Goal: Task Accomplishment & Management: Manage account settings

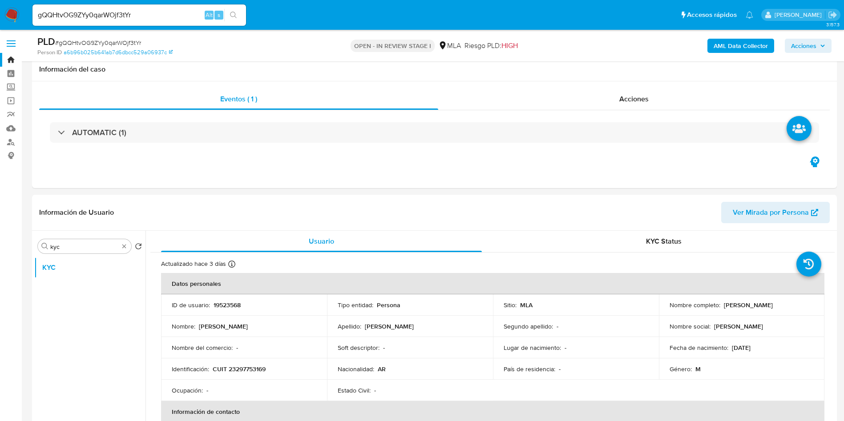
select select "10"
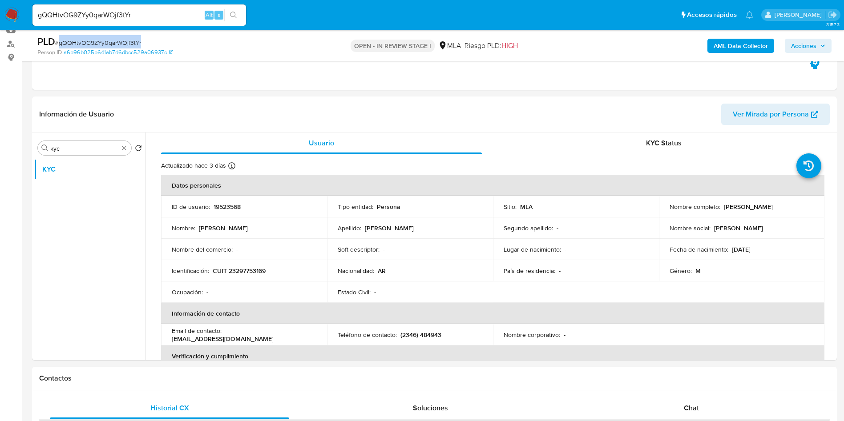
click at [102, 35] on div "PLD # gQQHtvOG9ZYy0qarWOjf3tYr" at bounding box center [168, 41] width 262 height 13
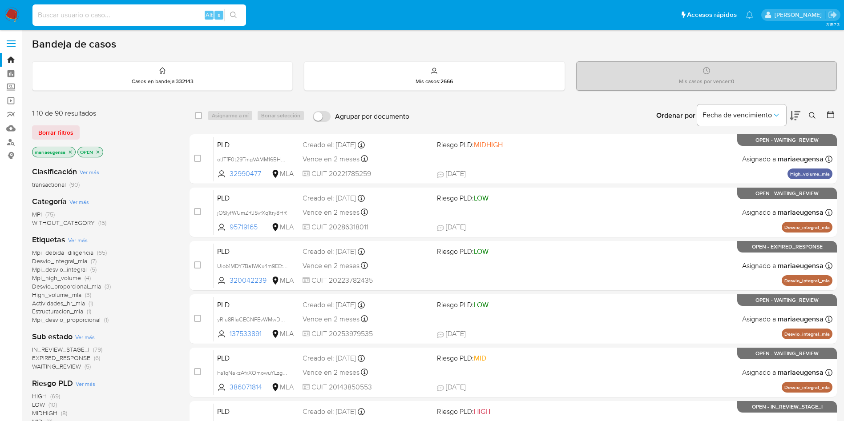
click at [159, 20] on input at bounding box center [139, 15] width 214 height 12
paste input "4q7LgdbuJCIlr95dq5XpKSYB"
type input "4q7LgdbuJCIlr95dq5XpKSYB"
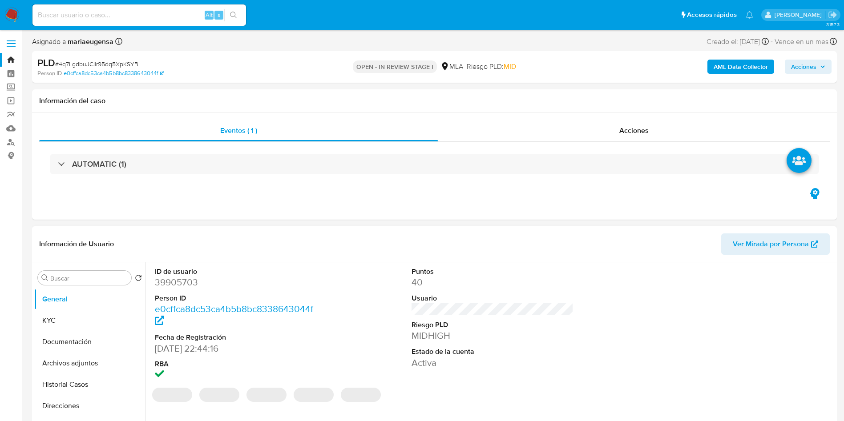
select select "10"
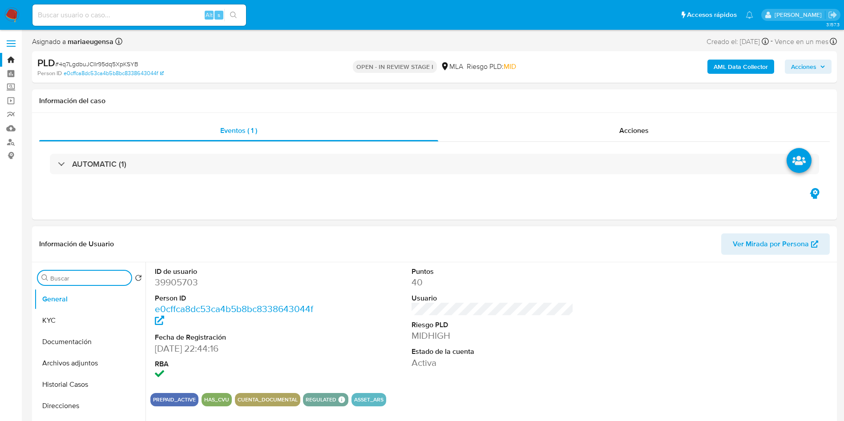
click at [86, 281] on input "Buscar" at bounding box center [88, 279] width 77 height 8
type input "arc"
drag, startPoint x: 93, startPoint y: 318, endPoint x: 318, endPoint y: 265, distance: 230.3
click at [97, 315] on button "Archivos adjuntos" at bounding box center [89, 320] width 111 height 21
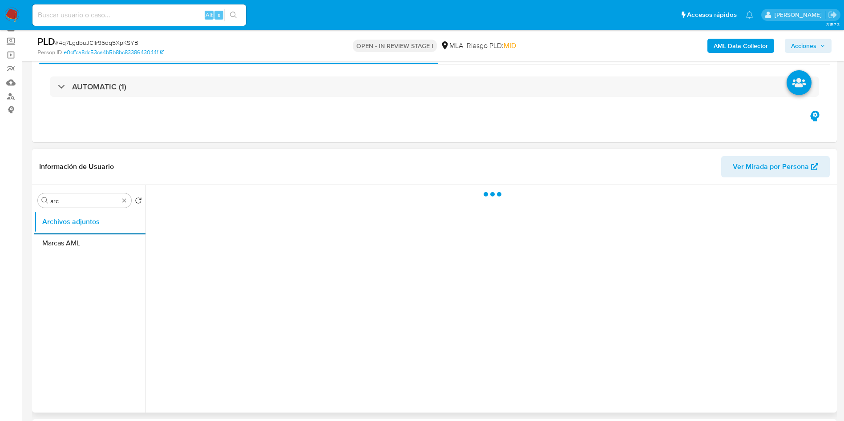
scroll to position [67, 0]
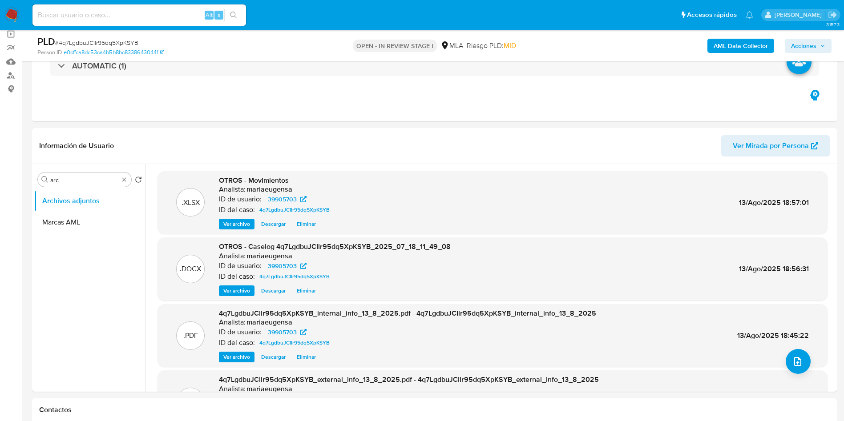
drag, startPoint x: 813, startPoint y: 44, endPoint x: 794, endPoint y: 53, distance: 21.7
click at [810, 46] on span "Acciones" at bounding box center [803, 46] width 25 height 14
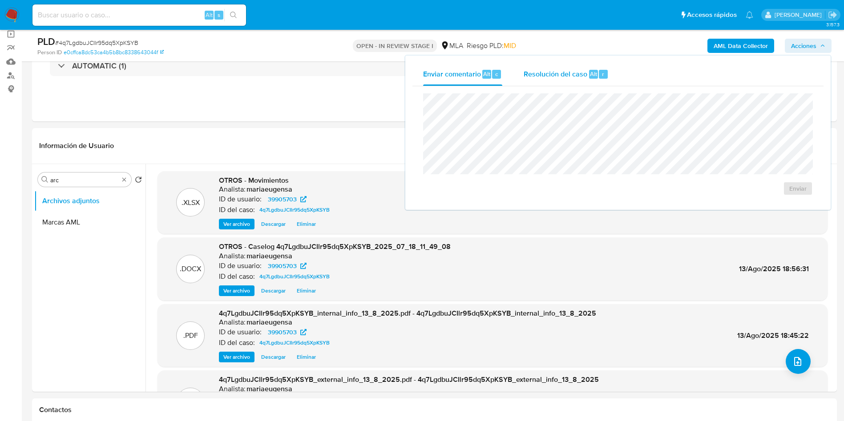
click at [538, 76] on span "Resolución del caso" at bounding box center [556, 74] width 64 height 10
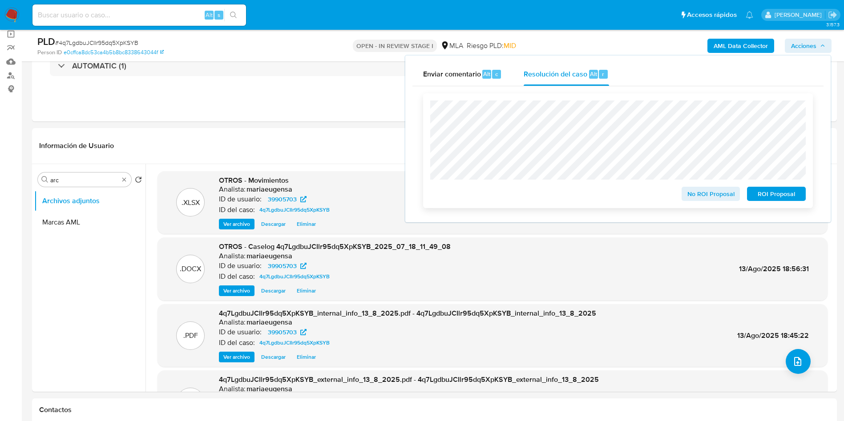
click at [727, 197] on span "No ROI Proposal" at bounding box center [711, 194] width 46 height 12
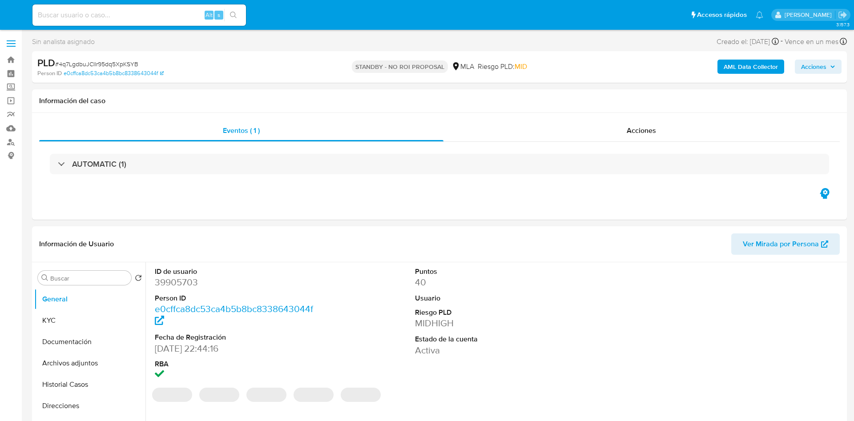
select select "10"
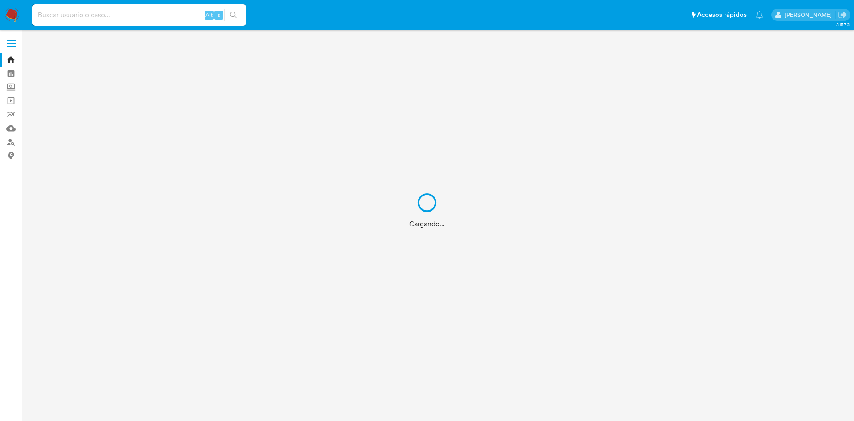
click at [105, 19] on div "Cargando..." at bounding box center [427, 210] width 854 height 421
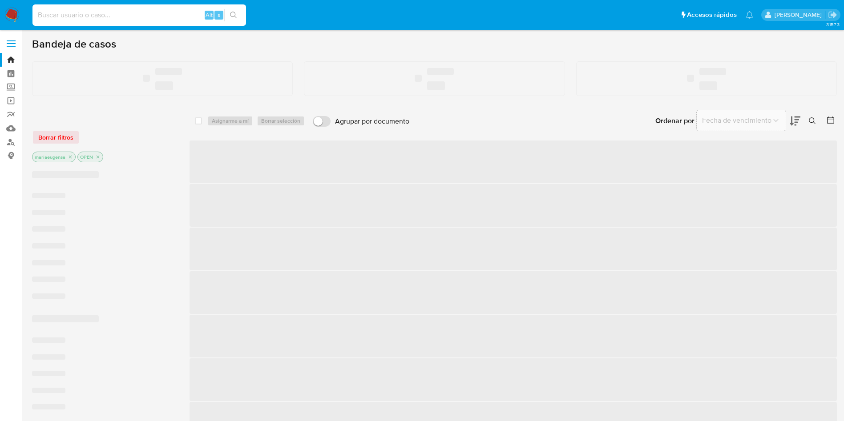
click at [108, 16] on input at bounding box center [139, 15] width 214 height 12
paste input "XIpQPtHFC7uolBWBBH7bki00"
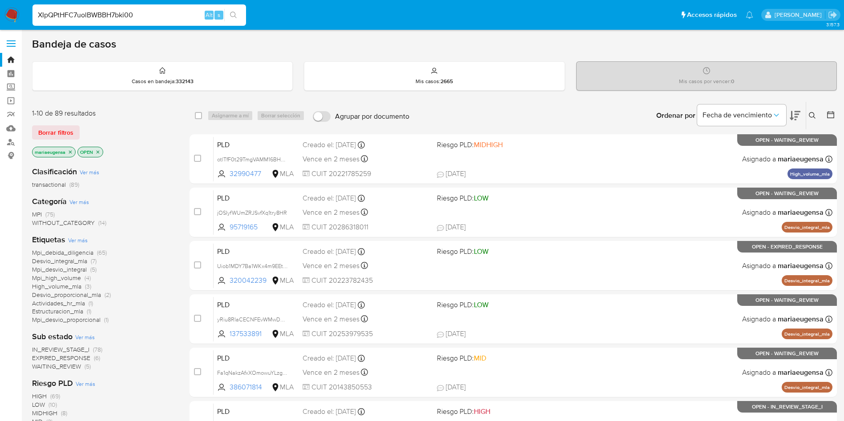
type input "XIpQPtHFC7uolBWBBH7bki00"
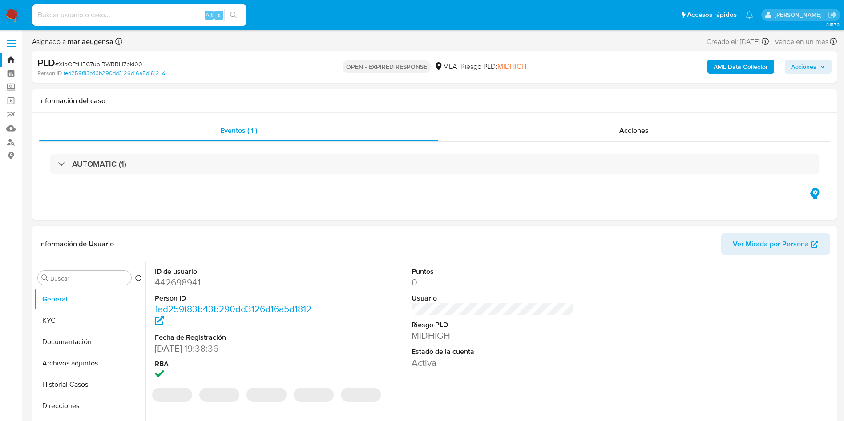
select select "10"
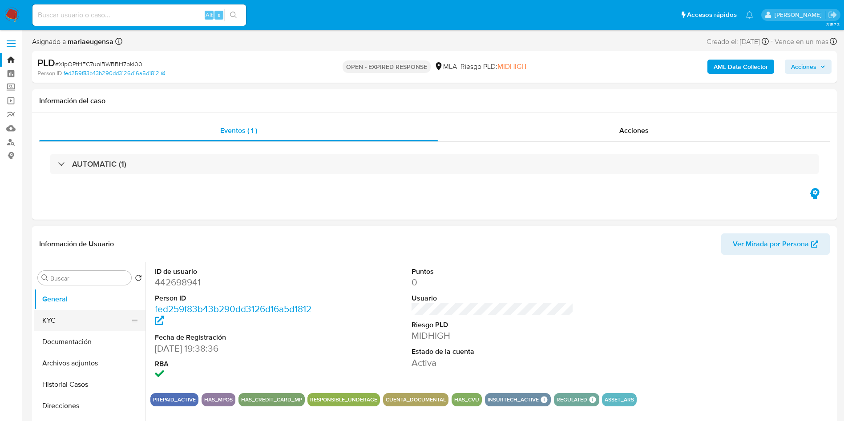
click at [62, 320] on button "KYC" at bounding box center [86, 320] width 104 height 21
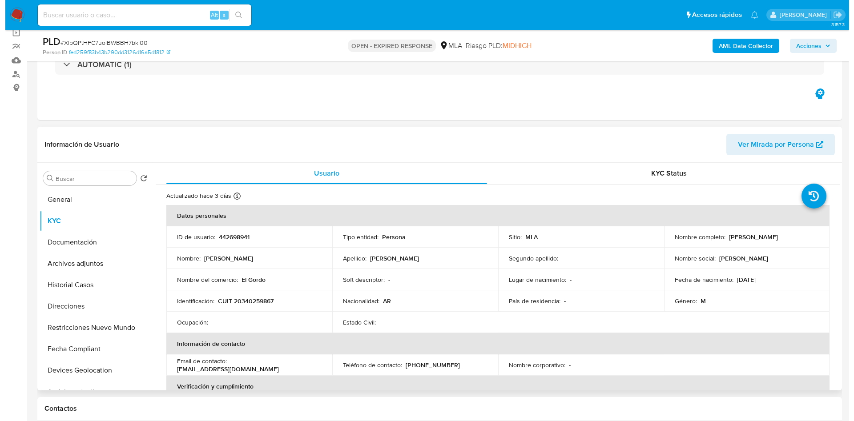
scroll to position [133, 0]
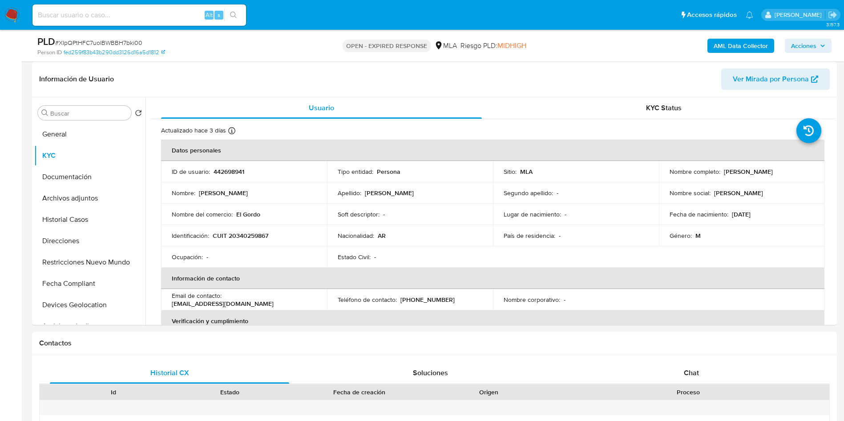
click at [122, 14] on input at bounding box center [139, 15] width 214 height 12
paste input "XIpQPtHFC7uolBWBBH7bki00"
type input "XIpQPtHFC7uolBWBBH7bki00"
click at [153, 16] on input "XIpQPtHFC7uolBWBBH7bki00" at bounding box center [139, 15] width 214 height 12
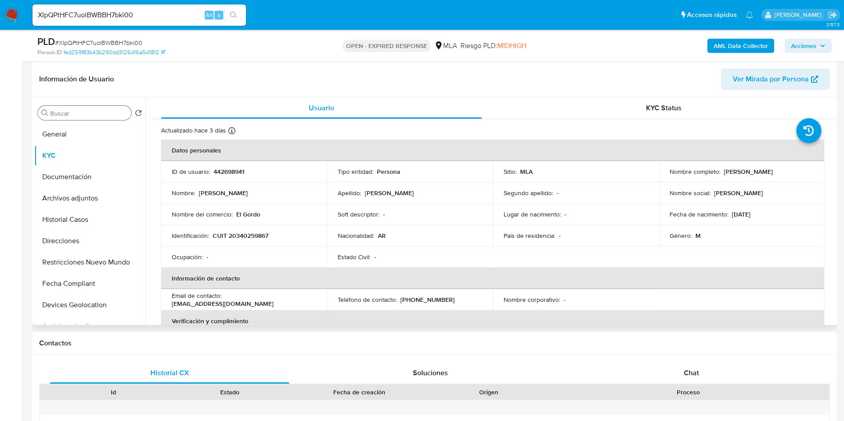
click at [88, 117] on div "Buscar" at bounding box center [84, 113] width 93 height 14
click at [88, 115] on input "a" at bounding box center [88, 113] width 77 height 8
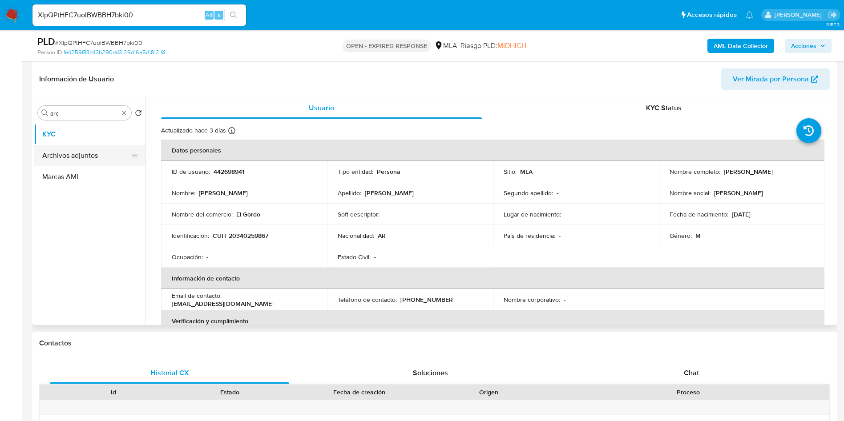
click at [93, 150] on button "Archivos adjuntos" at bounding box center [86, 155] width 104 height 21
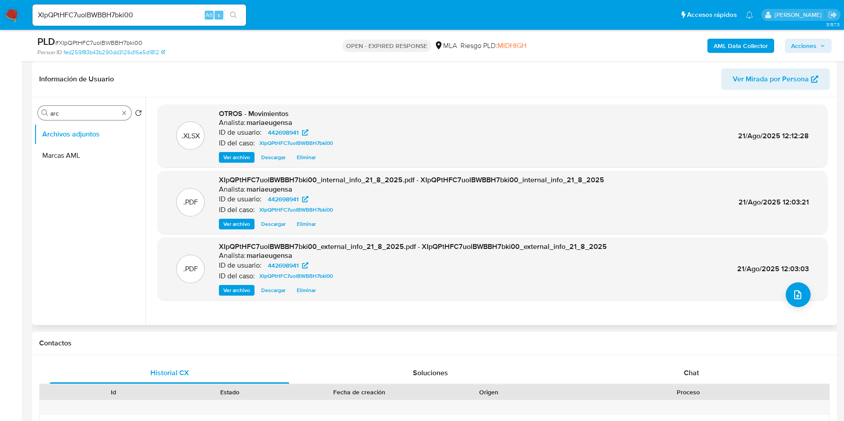
click at [80, 113] on input "arc" at bounding box center [84, 113] width 69 height 8
click at [88, 138] on button "KYC" at bounding box center [86, 134] width 104 height 21
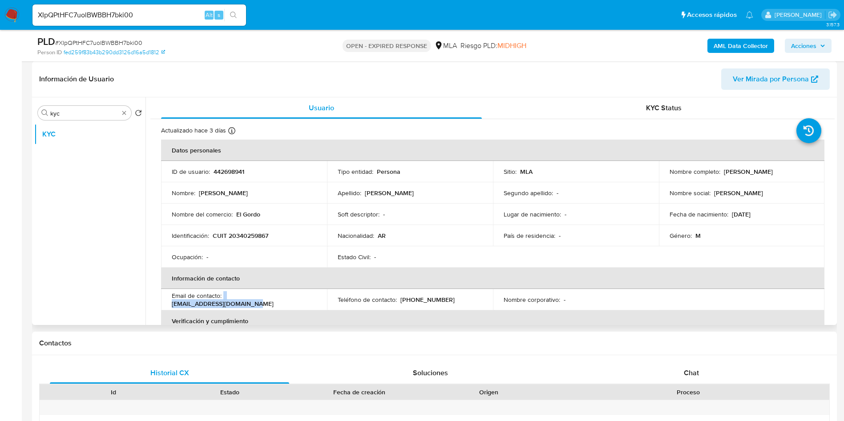
drag, startPoint x: 224, startPoint y: 299, endPoint x: 304, endPoint y: 300, distance: 80.5
click at [304, 300] on div "Email de contacto : guadafgonzalez@icloud.com" at bounding box center [244, 300] width 145 height 16
copy div "guadafgonzalez@icloud.com"
click at [77, 113] on input "kyc" at bounding box center [84, 113] width 69 height 8
click at [77, 113] on input "a" at bounding box center [84, 113] width 69 height 8
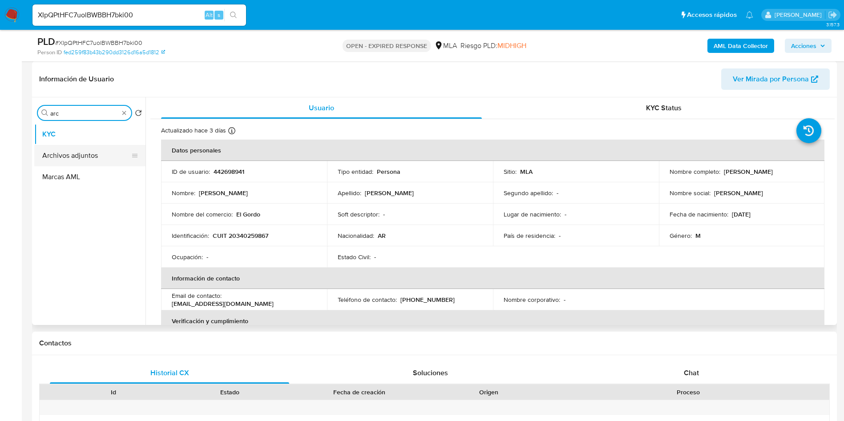
type input "arc"
click at [84, 152] on button "Archivos adjuntos" at bounding box center [86, 155] width 104 height 21
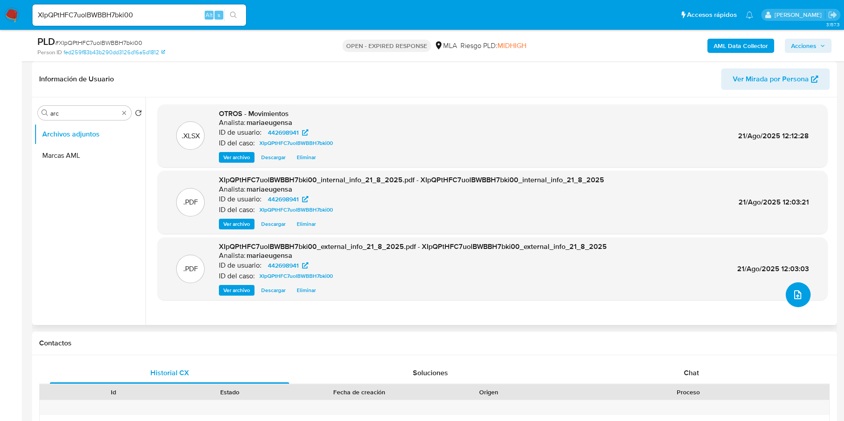
click at [797, 292] on icon "upload-file" at bounding box center [798, 295] width 11 height 11
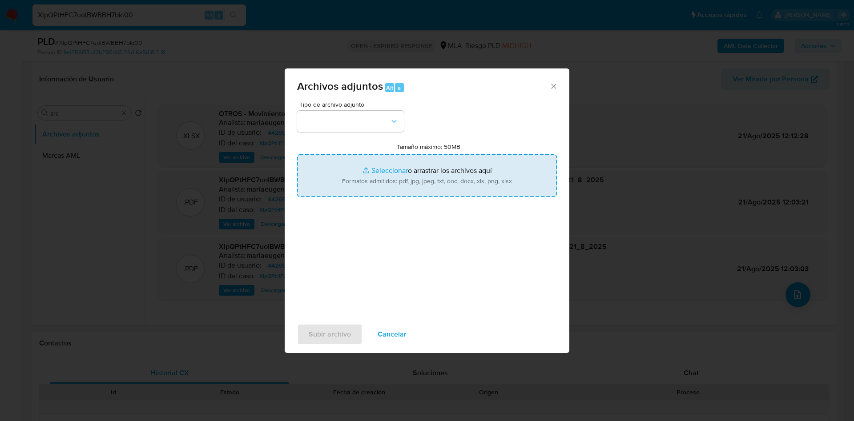
click at [393, 172] on input "Tamaño máximo: 50MB Seleccionar archivos" at bounding box center [427, 175] width 260 height 43
type input "C:\fakepath\Caselog XIpQPtHFC7uolBWBBH7bki00_2025_07_18_00_21_44.docx"
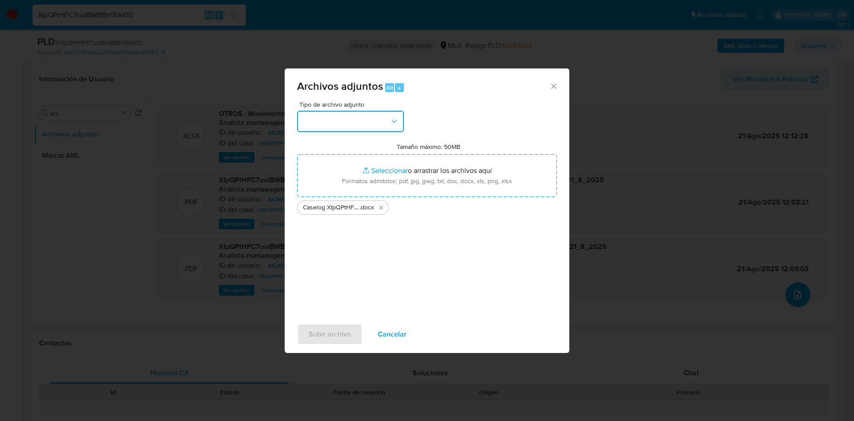
click at [380, 121] on button "button" at bounding box center [350, 121] width 107 height 21
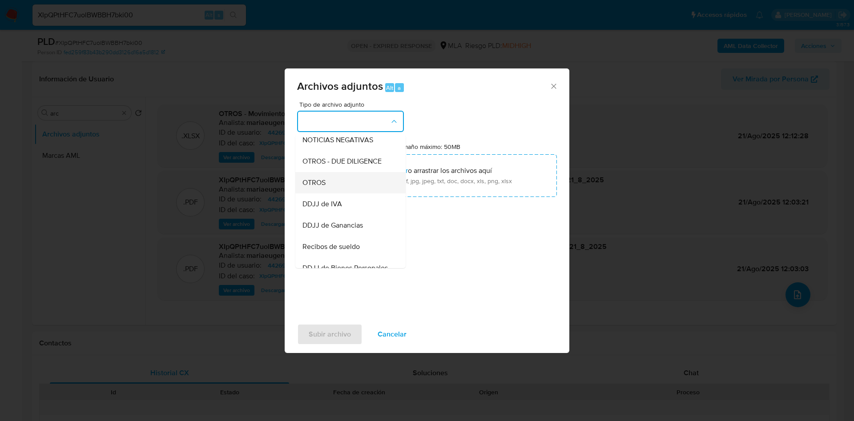
click at [328, 190] on div "OTROS" at bounding box center [348, 182] width 91 height 21
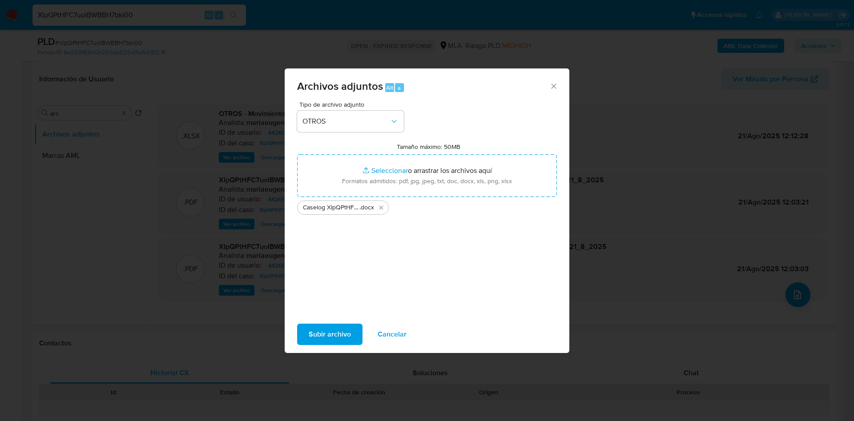
click at [334, 328] on span "Subir archivo" at bounding box center [330, 335] width 42 height 20
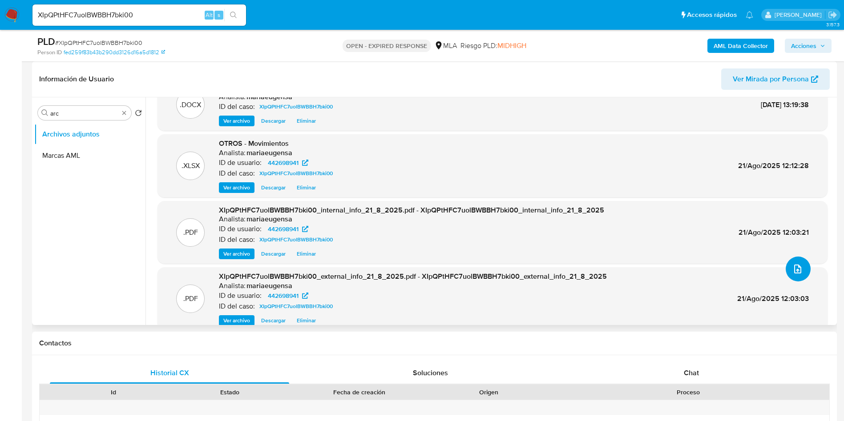
scroll to position [39, 0]
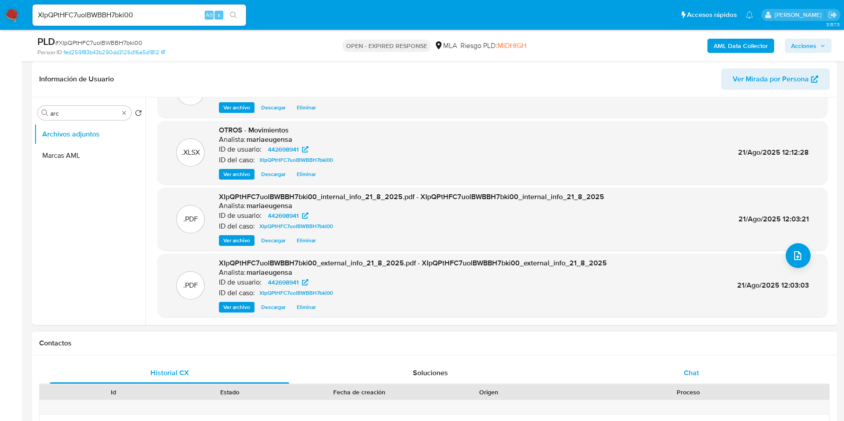
click at [710, 372] on div "Chat" at bounding box center [691, 373] width 239 height 21
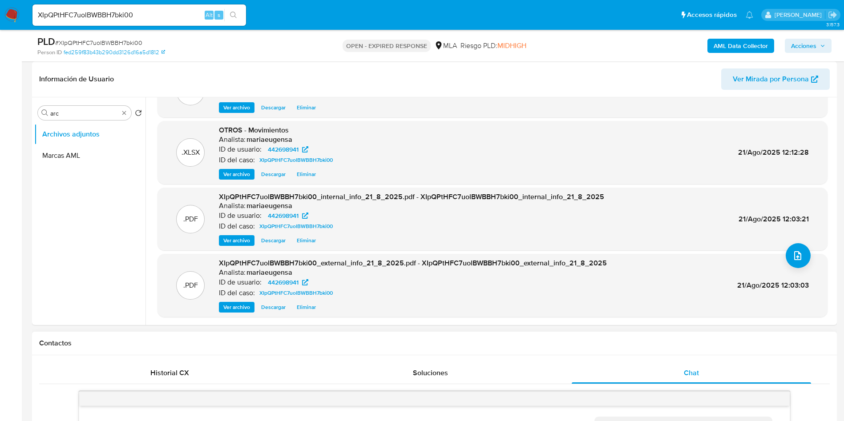
scroll to position [849, 0]
click at [89, 39] on span "# XIpQPtHFC7uolBWBBH7bki00" at bounding box center [98, 42] width 87 height 9
copy span "XIpQPtHFC7uolBWBBH7bki00"
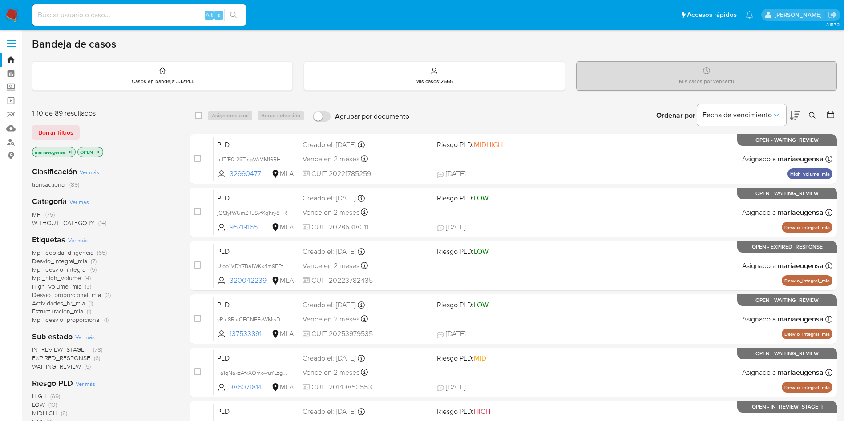
click at [809, 112] on icon at bounding box center [812, 115] width 7 height 7
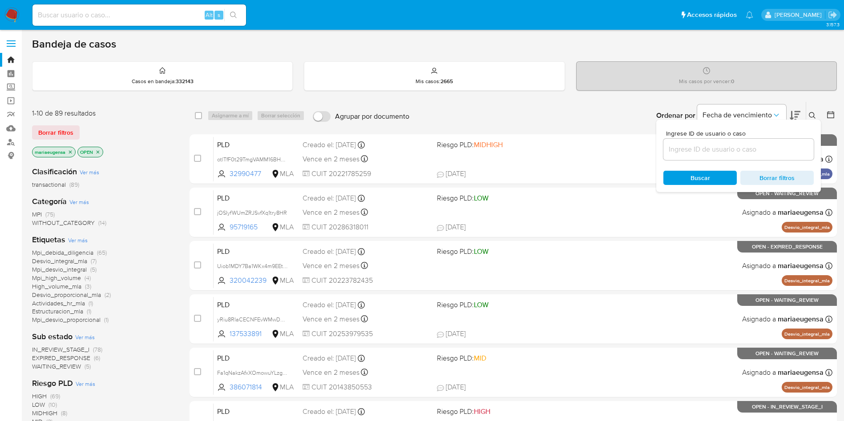
click at [773, 142] on div at bounding box center [738, 149] width 150 height 21
click at [775, 152] on input at bounding box center [738, 150] width 150 height 12
paste input "XIpQPtHFC7uolBWBBH7bki00"
type input "XIpQPtHFC7uolBWBBH7bki00"
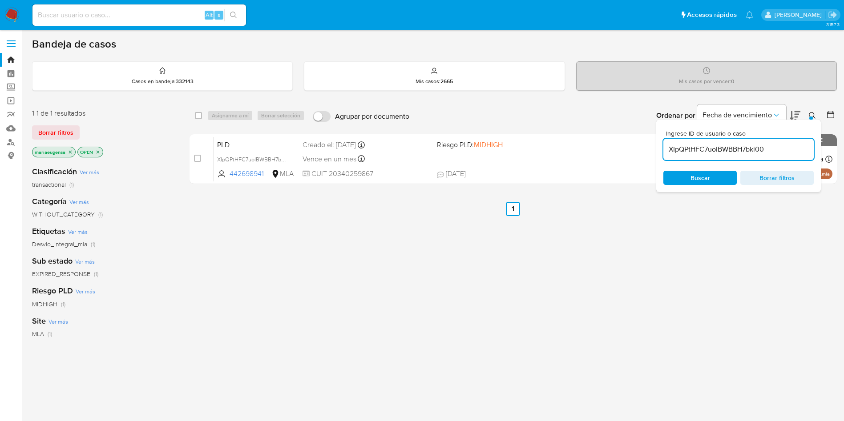
click at [811, 114] on icon at bounding box center [812, 115] width 7 height 7
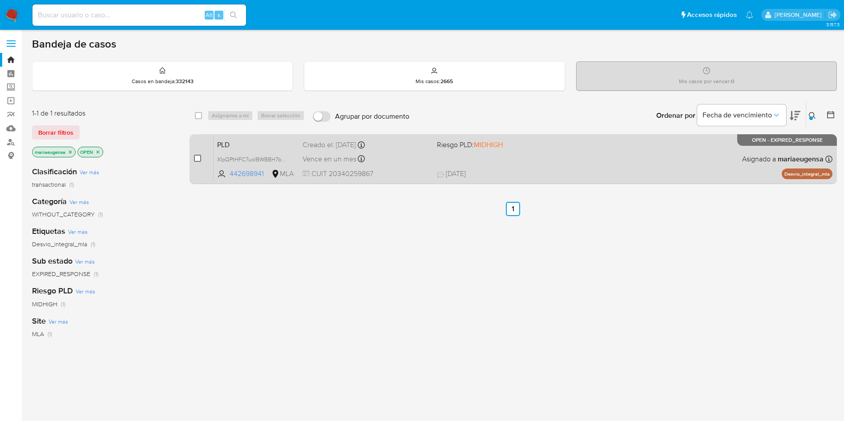
click at [198, 158] on input "checkbox" at bounding box center [197, 158] width 7 height 7
checkbox input "true"
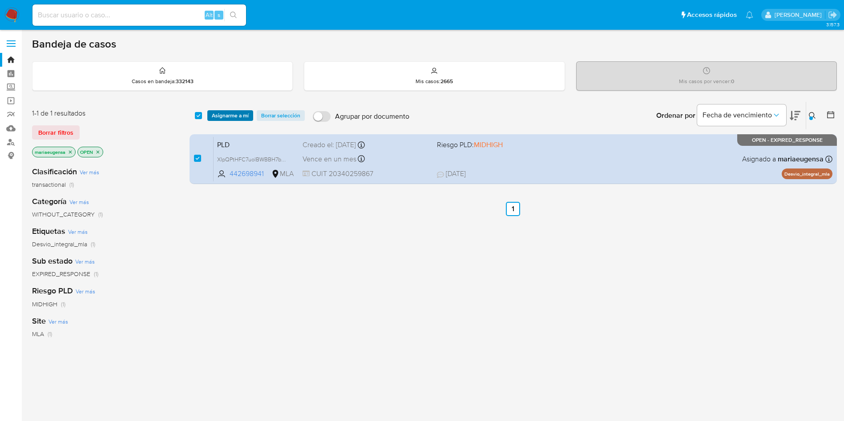
click at [229, 116] on span "Asignarme a mí" at bounding box center [230, 115] width 37 height 9
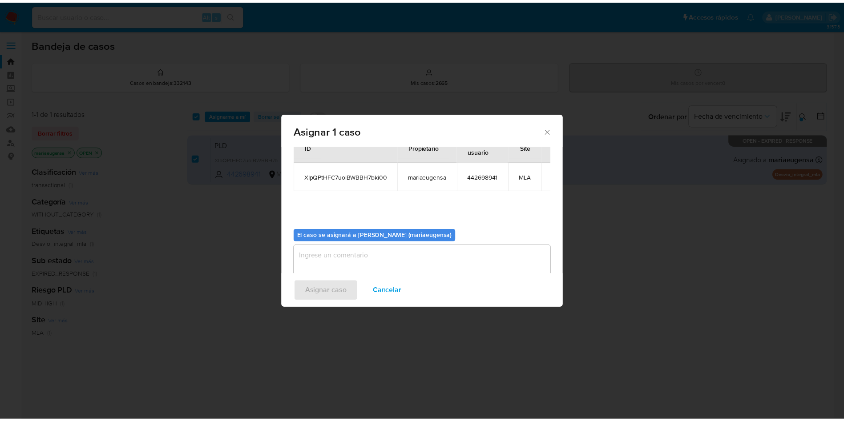
scroll to position [46, 0]
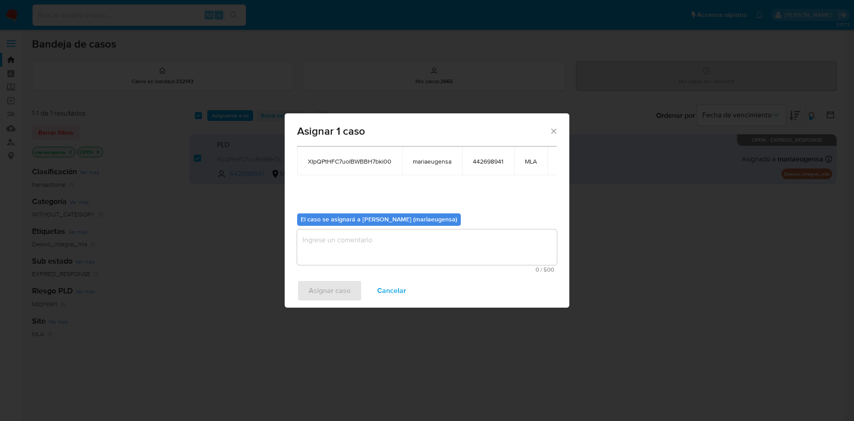
click at [320, 242] on textarea "assign-modal" at bounding box center [427, 248] width 260 height 36
click at [312, 294] on span "Asignar caso" at bounding box center [330, 291] width 42 height 20
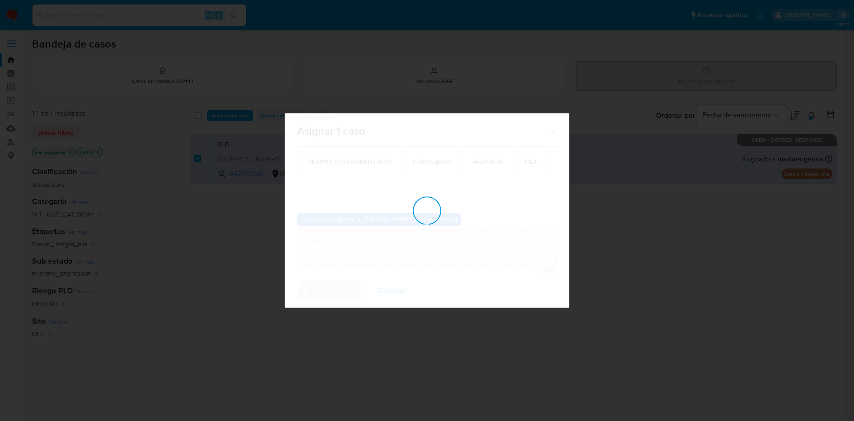
checkbox input "false"
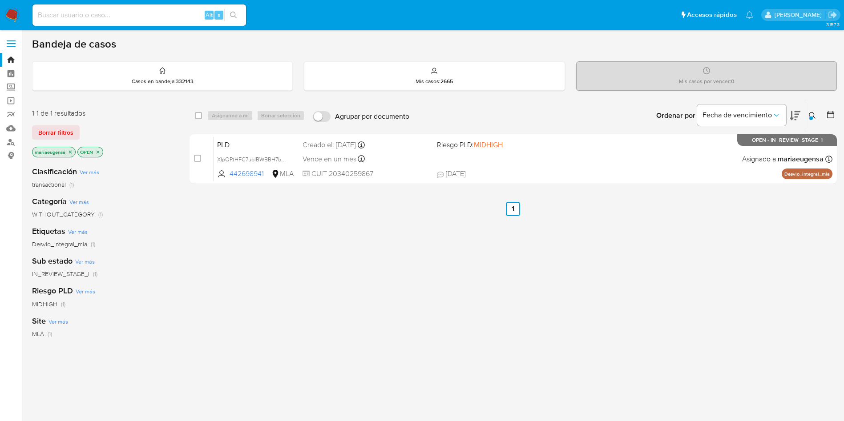
click at [808, 116] on button at bounding box center [813, 115] width 15 height 11
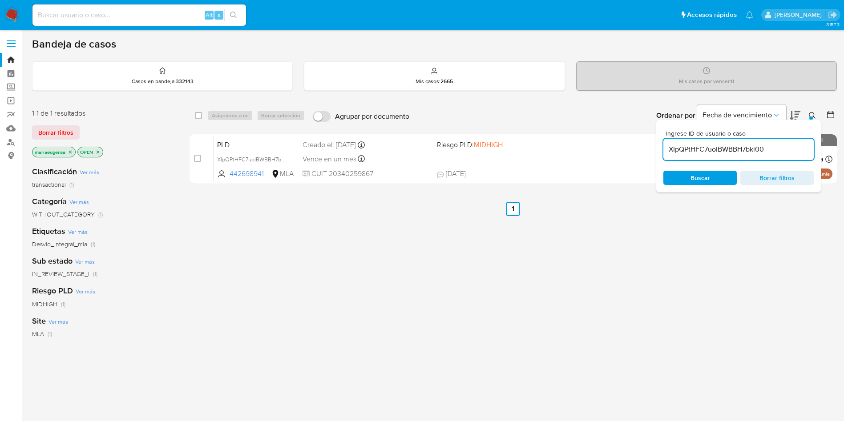
click at [797, 150] on input "XIpQPtHFC7uolBWBBH7bki00" at bounding box center [738, 150] width 150 height 12
type input "FgbIfviusc781aseNhYwaYIr"
click at [811, 114] on icon at bounding box center [812, 115] width 7 height 7
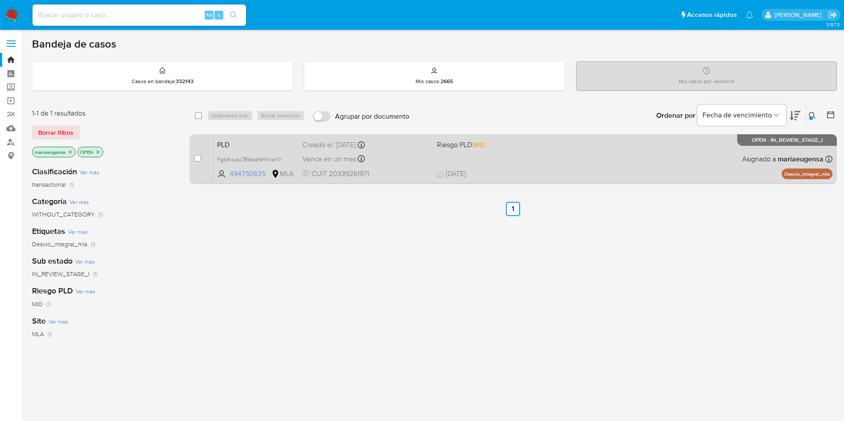
click at [268, 142] on span "PLD" at bounding box center [256, 144] width 78 height 12
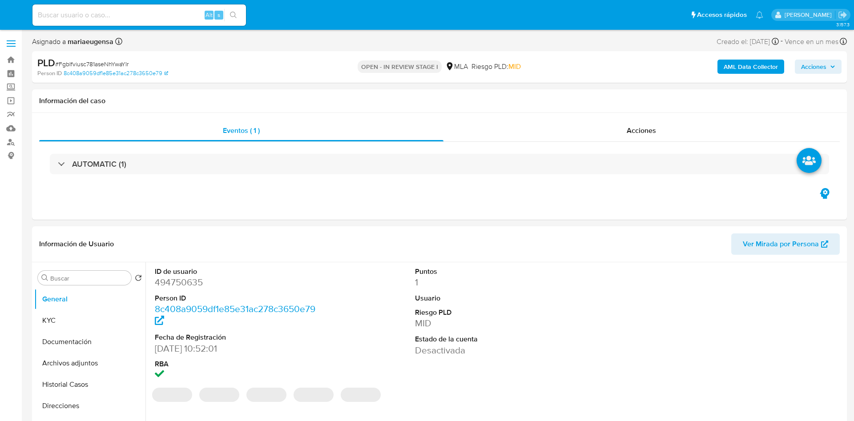
select select "10"
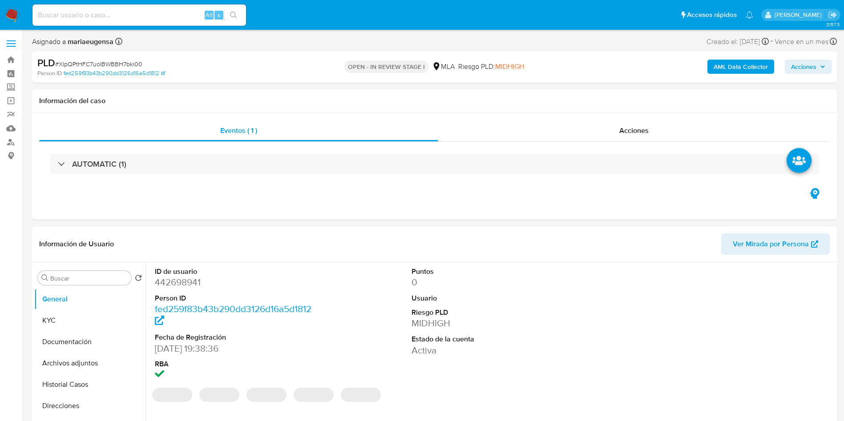
select select "10"
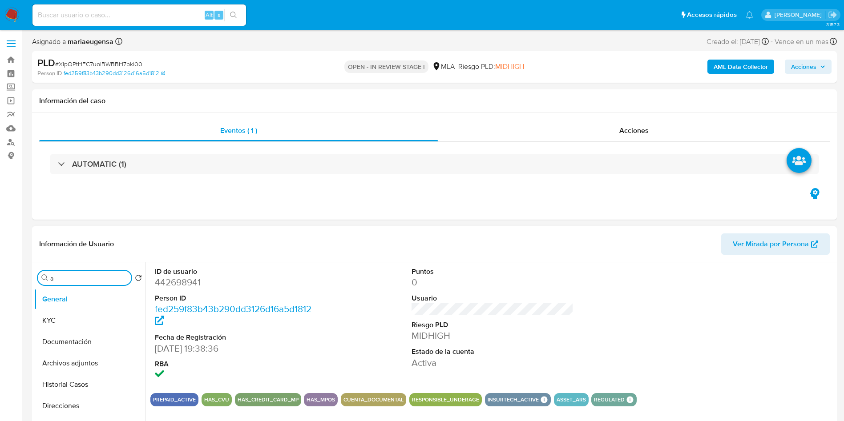
click at [76, 280] on input "a" at bounding box center [88, 279] width 77 height 8
type input "arc"
click at [89, 322] on button "Archivos adjuntos" at bounding box center [86, 320] width 104 height 21
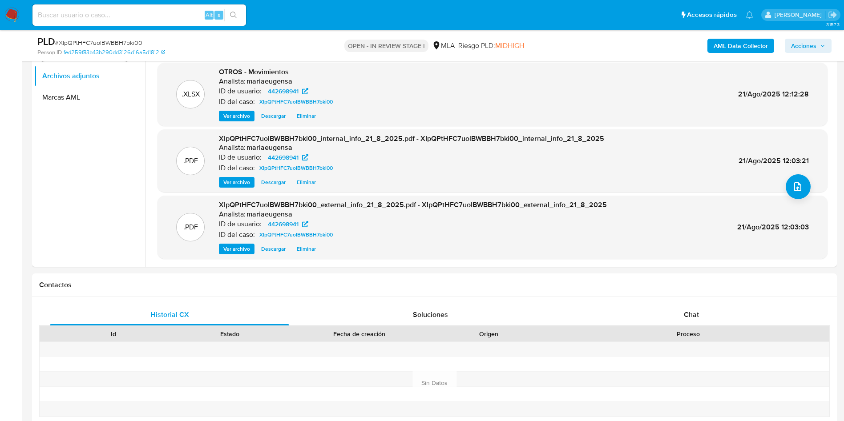
scroll to position [208, 0]
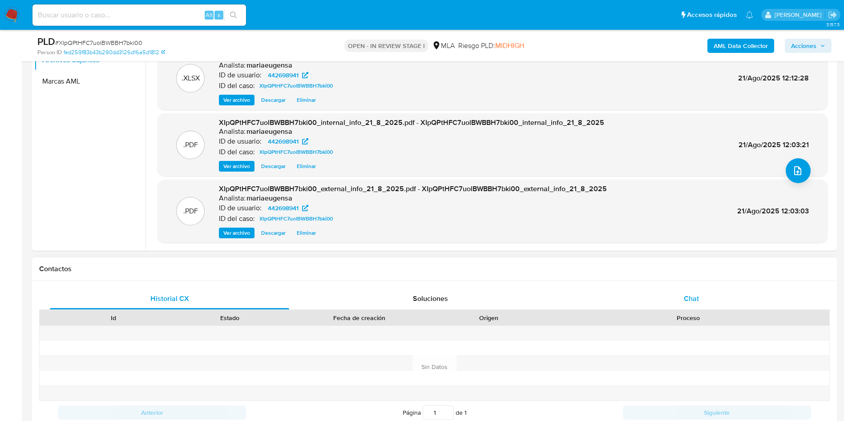
drag, startPoint x: 717, startPoint y: 291, endPoint x: 682, endPoint y: 303, distance: 36.6
click at [717, 292] on div "Chat" at bounding box center [691, 298] width 239 height 21
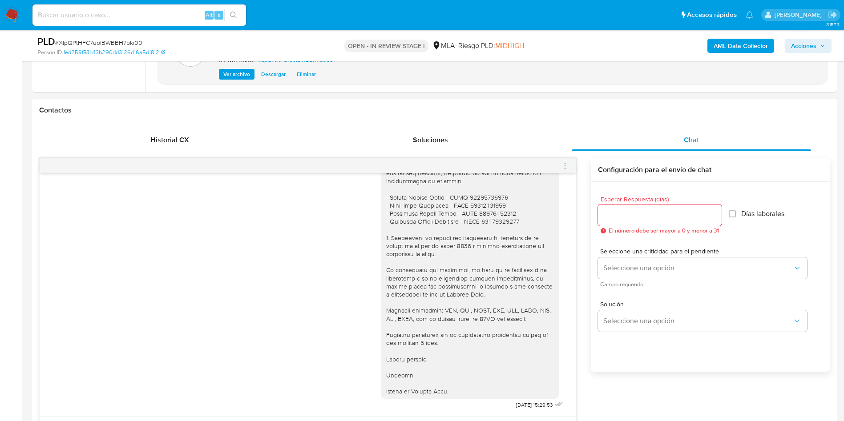
scroll to position [360, 0]
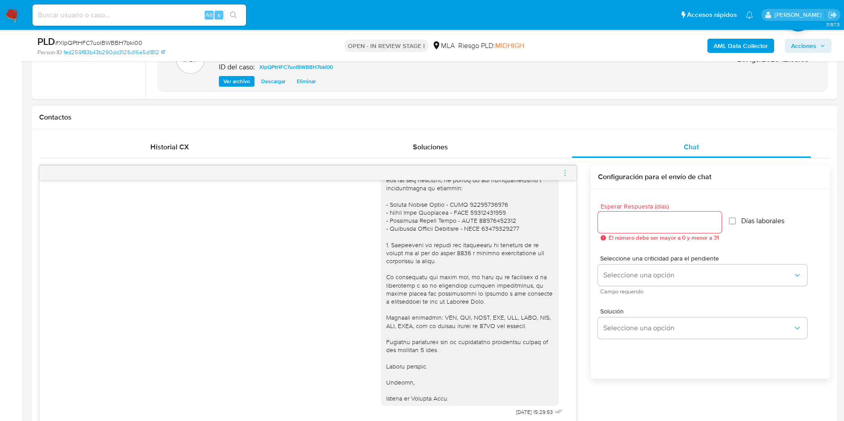
click at [565, 168] on span "menu-action" at bounding box center [565, 172] width 8 height 21
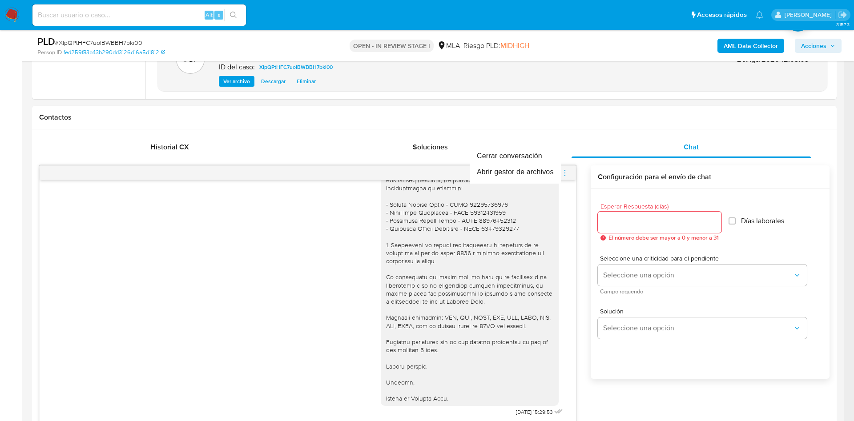
click at [265, 303] on div at bounding box center [427, 210] width 854 height 421
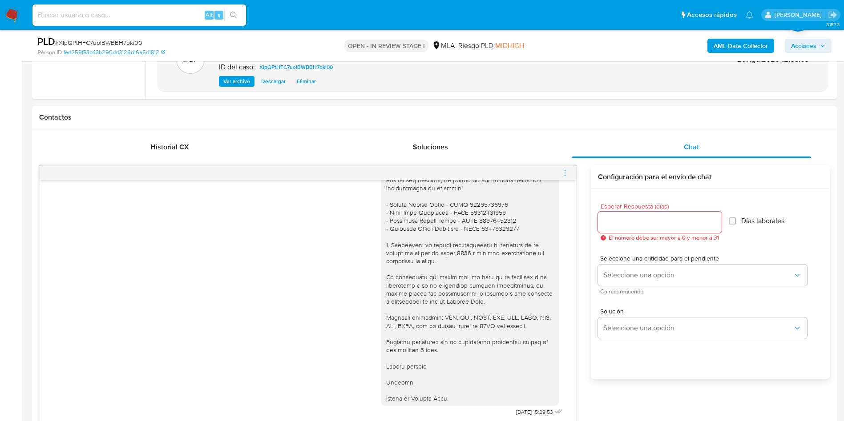
click at [107, 40] on span "# XIpQPtHFC7uolBWBBH7bki00" at bounding box center [98, 42] width 87 height 9
copy span "XIpQPtHFC7uolBWBBH7bki00"
click at [567, 168] on span "menu-action" at bounding box center [565, 172] width 8 height 21
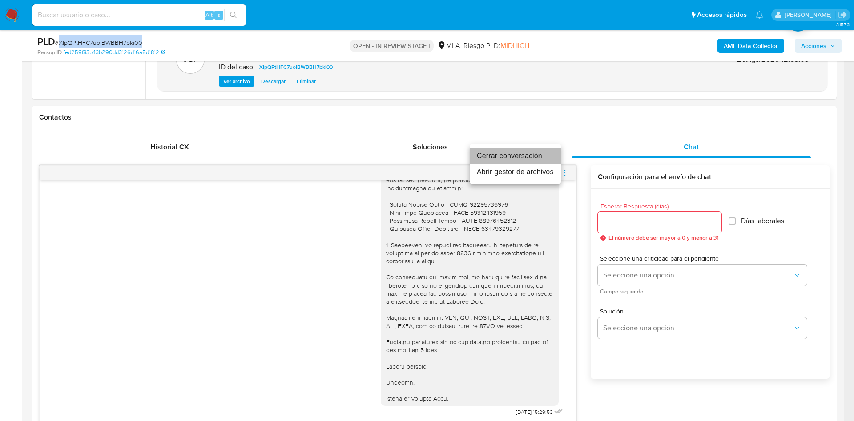
click at [529, 152] on li "Cerrar conversación" at bounding box center [515, 156] width 91 height 16
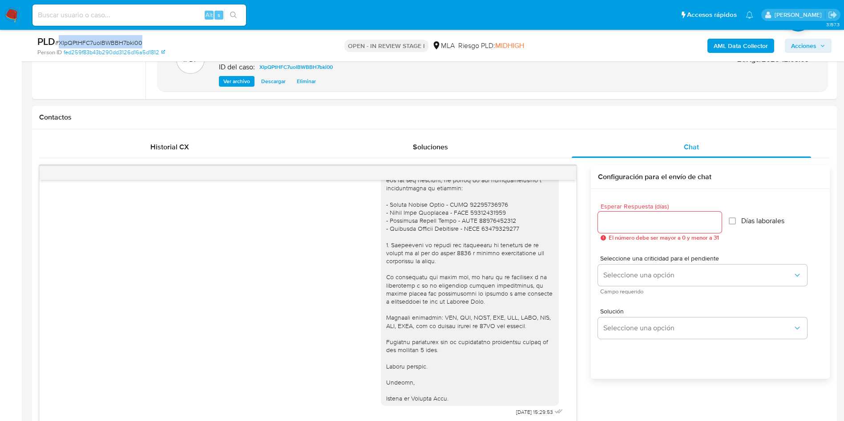
click at [122, 38] on span "# XIpQPtHFC7uolBWBBH7bki00" at bounding box center [98, 42] width 87 height 9
copy span "XIpQPtHFC7uolBWBBH7bki00"
click at [75, 252] on div "21/08/2025 15:29:53" at bounding box center [308, 240] width 514 height 358
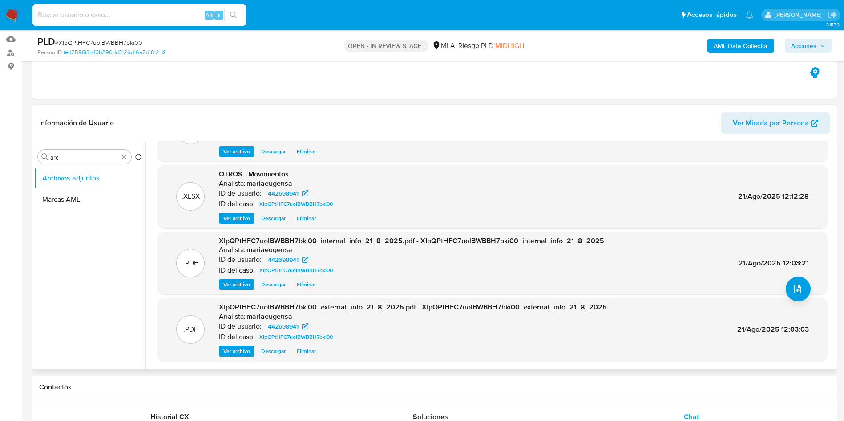
scroll to position [0, 0]
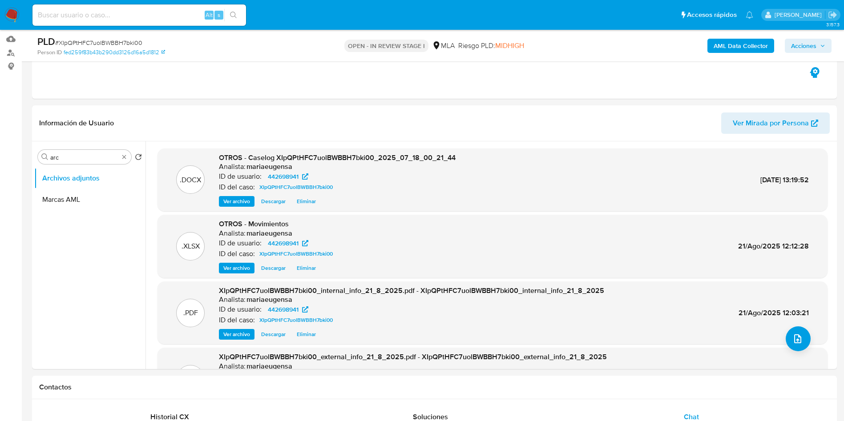
click at [112, 35] on div "PLD # XIpQPtHFC7uolBWBBH7bki00" at bounding box center [168, 41] width 262 height 13
click at [114, 47] on div "PLD # XIpQPtHFC7uolBWBBH7bki00" at bounding box center [168, 41] width 262 height 13
click at [115, 43] on span "# XIpQPtHFC7uolBWBBH7bki00" at bounding box center [98, 42] width 87 height 9
copy span "XIpQPtHFC7uolBWBBH7bki00"
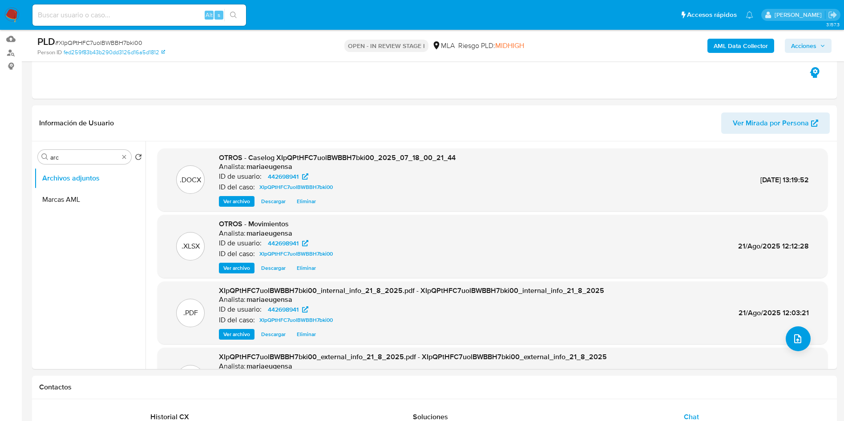
click at [135, 21] on div "Alt s" at bounding box center [139, 14] width 214 height 21
click at [136, 19] on input at bounding box center [139, 15] width 214 height 12
paste input "XIpQPtHFC7uolBWBBH7bki00"
type input "XIpQPtHFC7uolBWBBH7bki00"
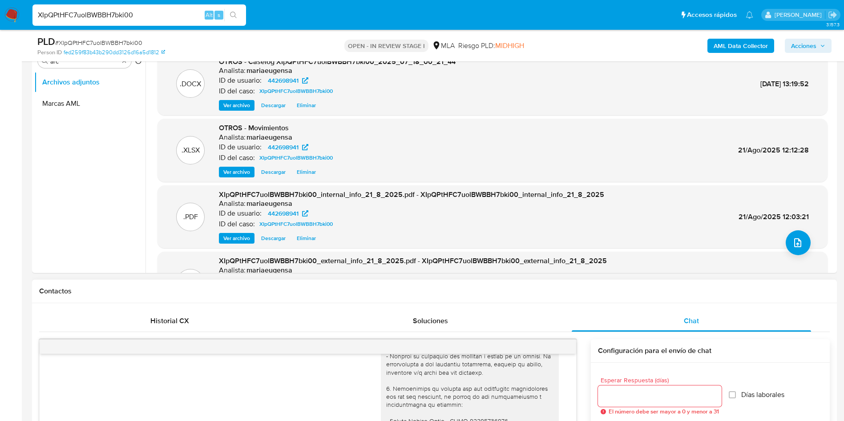
scroll to position [188, 0]
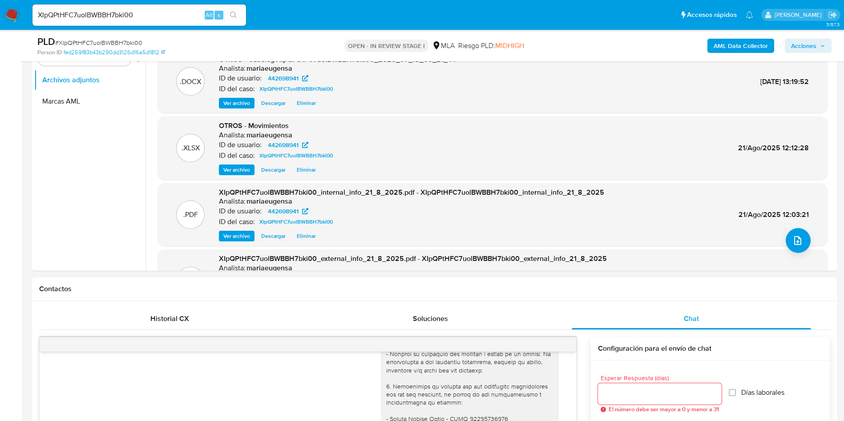
click at [804, 51] on span "Acciones" at bounding box center [803, 46] width 25 height 14
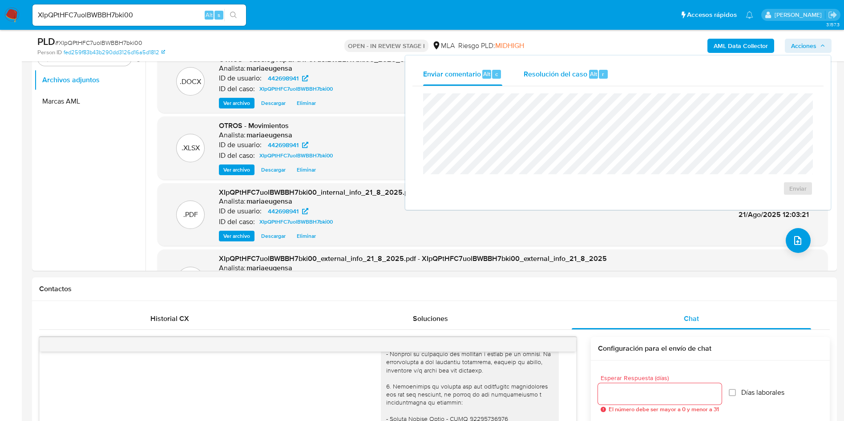
click at [572, 65] on div "Resolución del caso Alt r" at bounding box center [566, 74] width 85 height 23
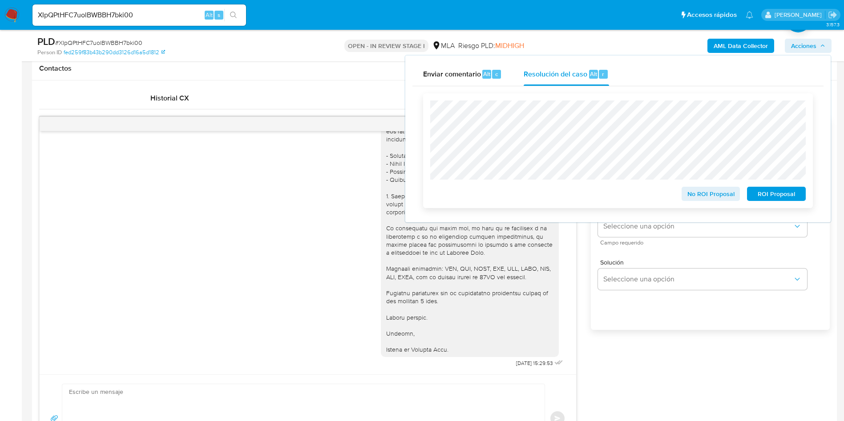
scroll to position [388, 0]
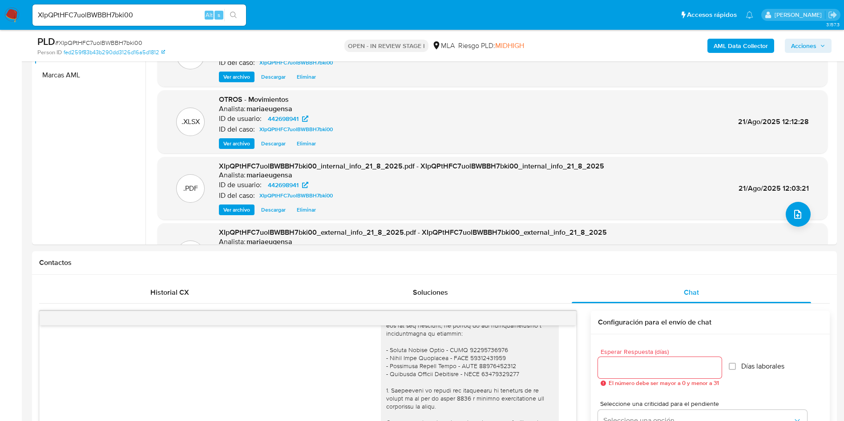
scroll to position [121, 0]
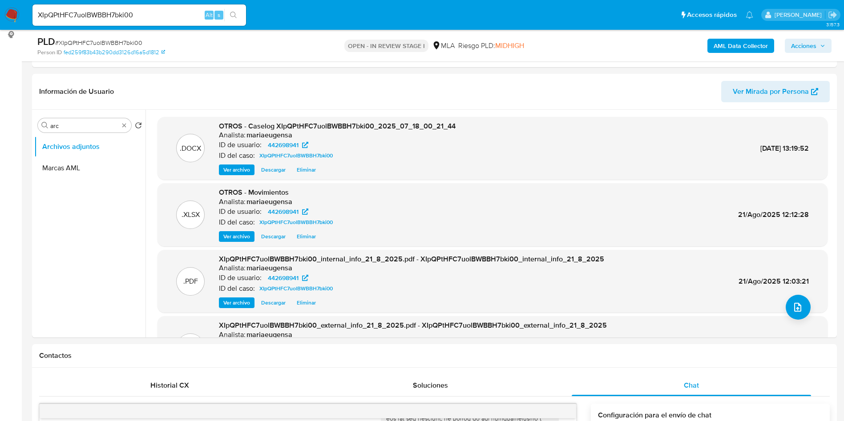
click at [798, 46] on span "Acciones" at bounding box center [803, 46] width 25 height 14
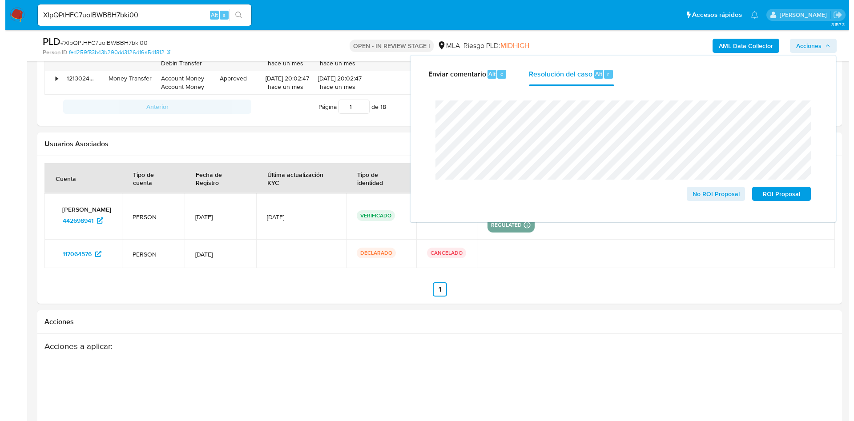
scroll to position [1618, 0]
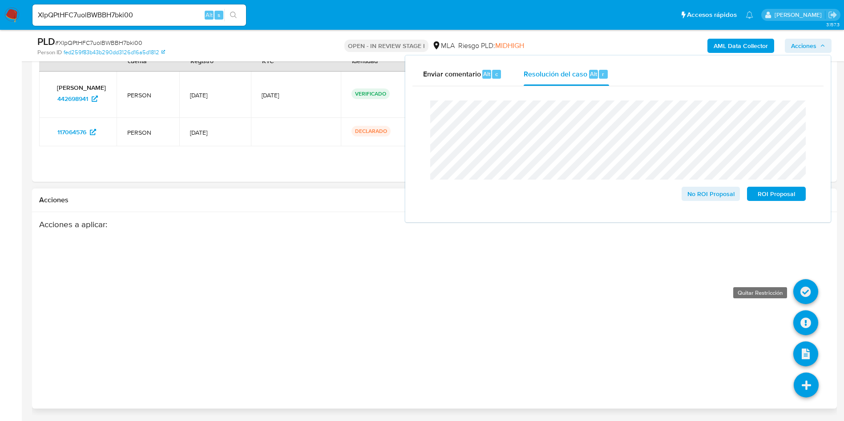
click at [805, 292] on icon at bounding box center [805, 291] width 25 height 25
click at [804, 315] on icon at bounding box center [805, 323] width 25 height 25
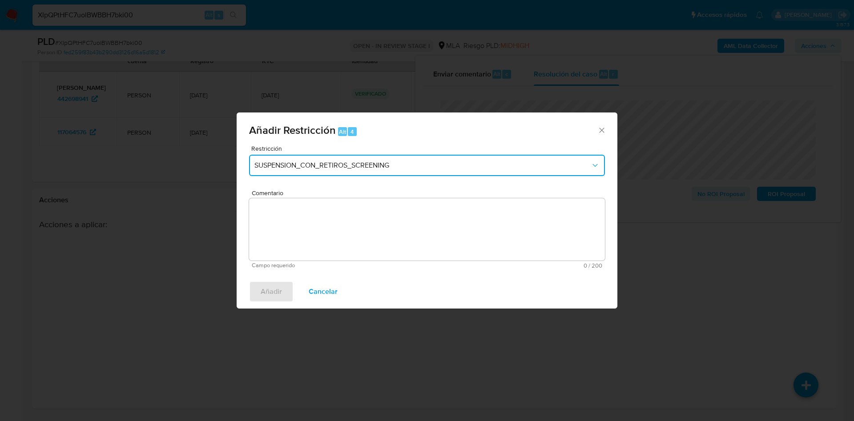
click at [299, 166] on span "SUSPENSION_CON_RETIROS_SCREENING" at bounding box center [423, 165] width 336 height 9
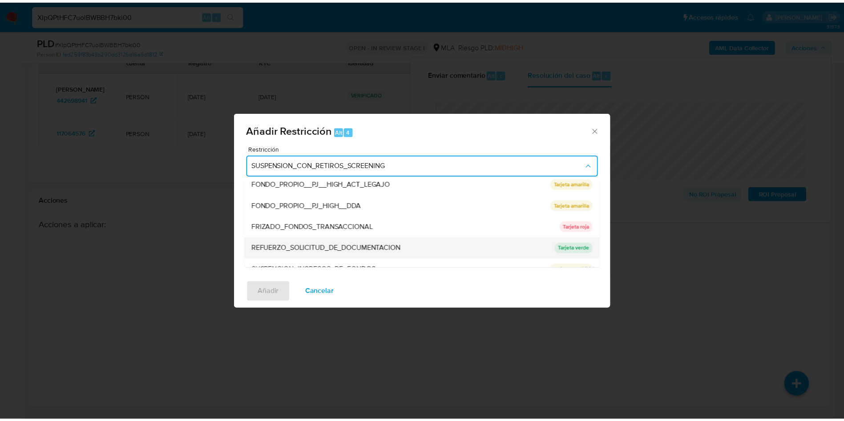
scroll to position [189, 0]
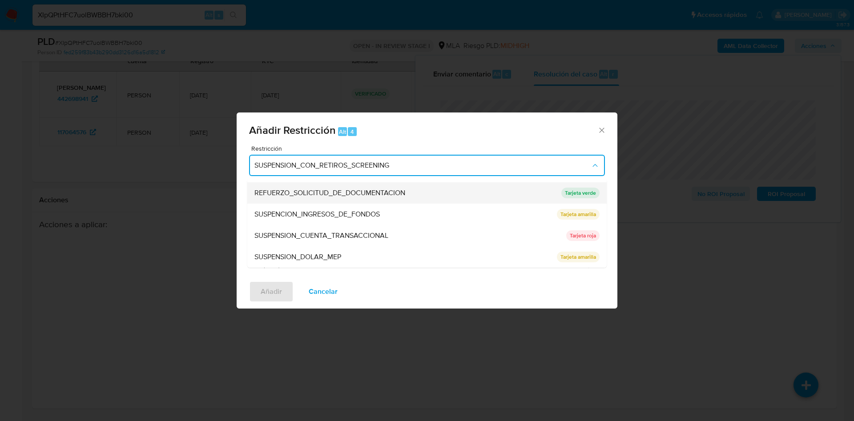
click at [297, 238] on span "SUSPENSION_CUENTA_TRANSACCIONAL" at bounding box center [322, 235] width 134 height 9
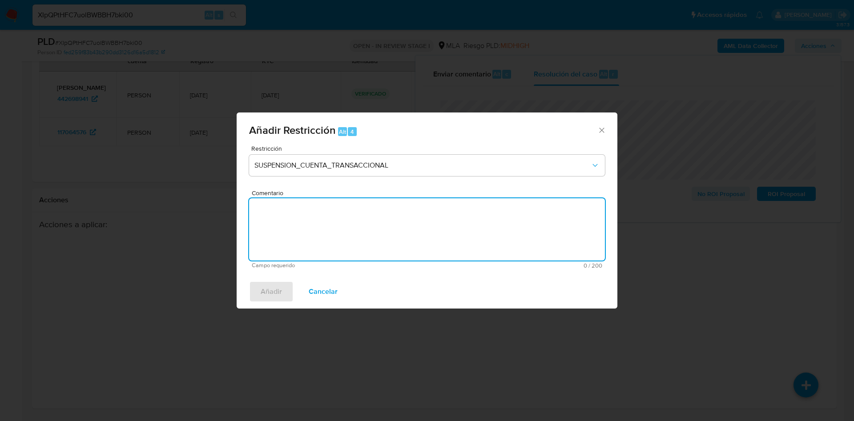
click at [300, 243] on textarea "Comentario" at bounding box center [427, 229] width 356 height 62
type textarea "AML"
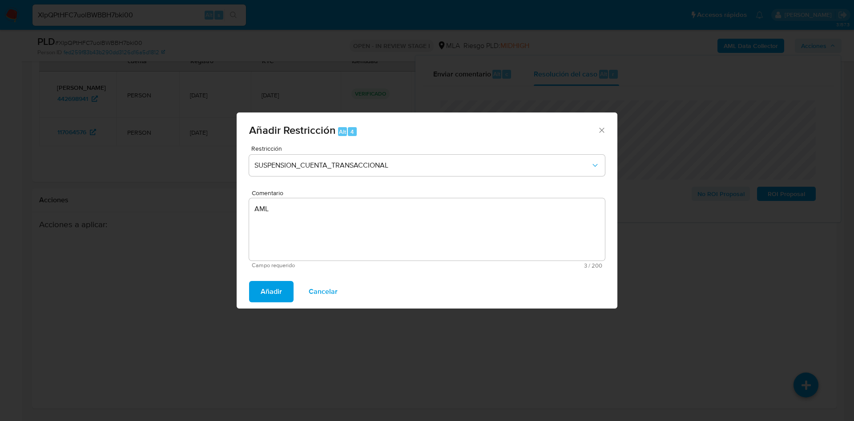
click at [280, 293] on span "Añadir" at bounding box center [271, 292] width 21 height 20
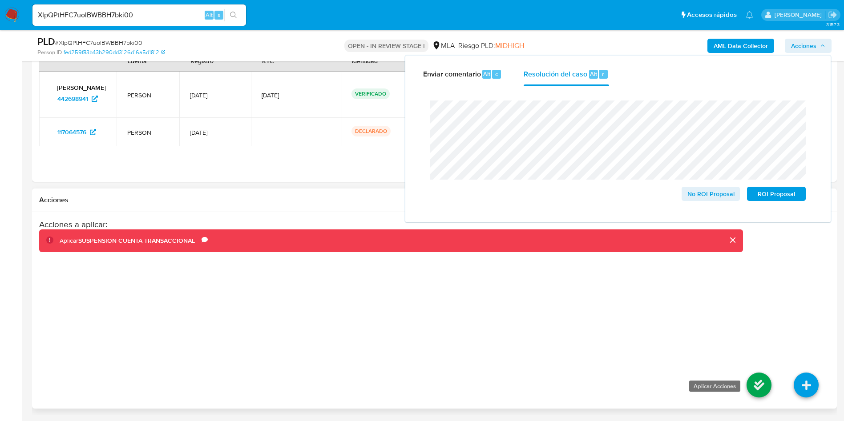
click at [747, 382] on li at bounding box center [759, 387] width 47 height 50
click at [763, 384] on icon at bounding box center [759, 385] width 25 height 25
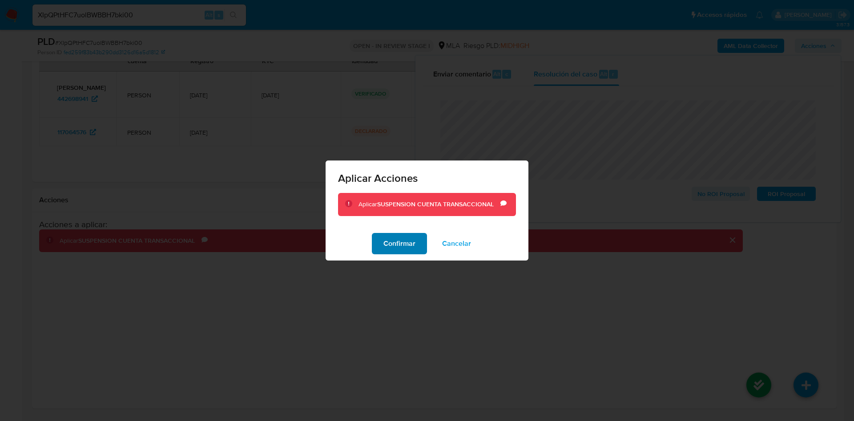
click at [405, 243] on span "Confirmar" at bounding box center [400, 244] width 32 height 20
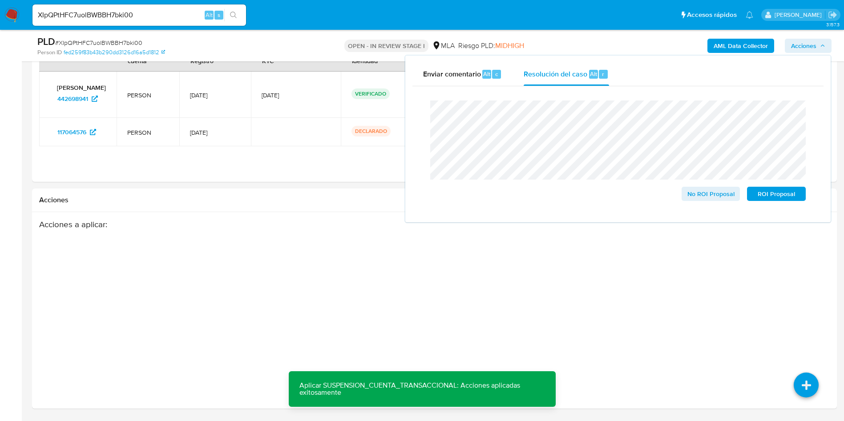
click at [405, 243] on div "Acciones a aplicar :" at bounding box center [391, 290] width 704 height 142
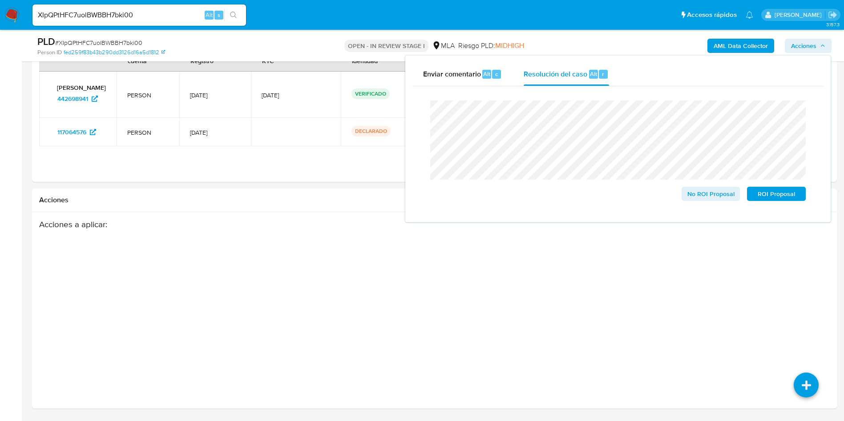
click at [405, 243] on div "Acciones a aplicar :" at bounding box center [391, 290] width 704 height 142
click at [436, 256] on div "Acciones a aplicar :" at bounding box center [391, 290] width 704 height 142
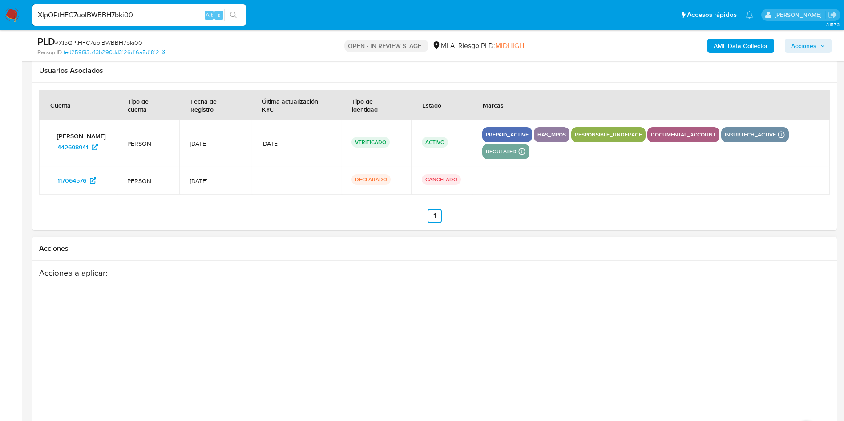
scroll to position [1552, 0]
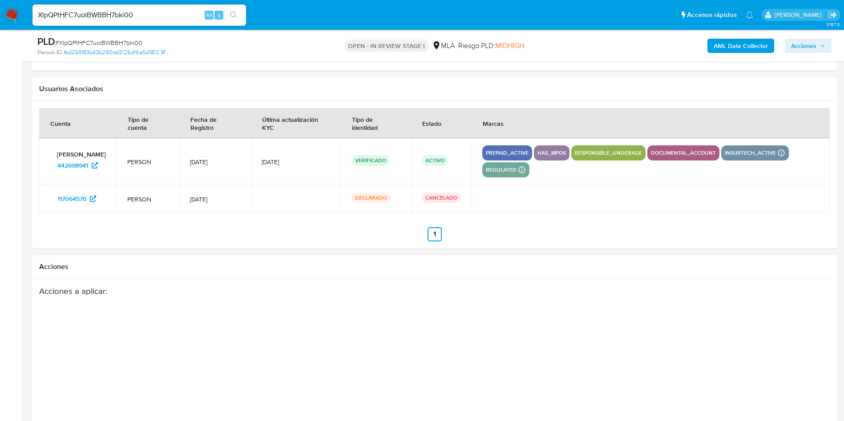
drag, startPoint x: 782, startPoint y: 320, endPoint x: 775, endPoint y: 327, distance: 10.1
click at [782, 320] on div "Acciones a aplicar :" at bounding box center [434, 357] width 791 height 142
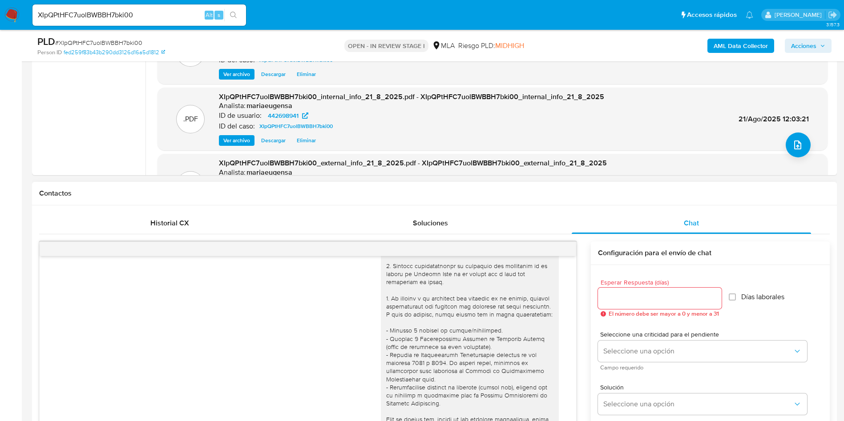
scroll to position [0, 0]
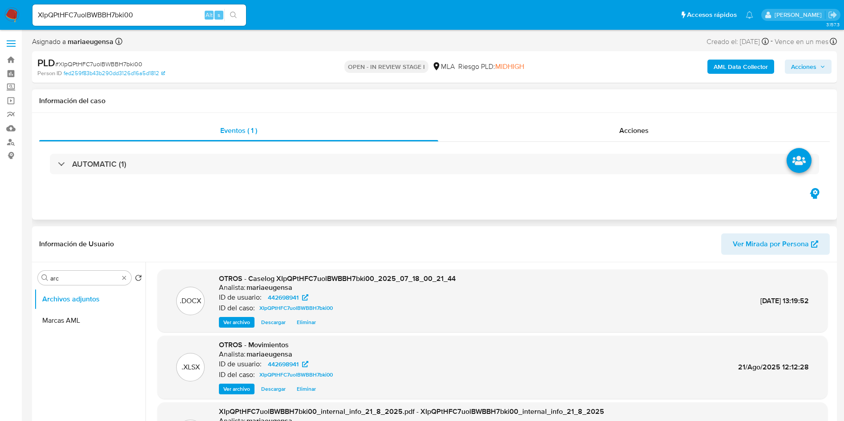
click at [498, 178] on div "AUTOMATIC (1)" at bounding box center [434, 164] width 791 height 44
click at [310, 202] on div "Eventos ( 1 ) Acciones AUTOMATIC (1)" at bounding box center [434, 166] width 805 height 107
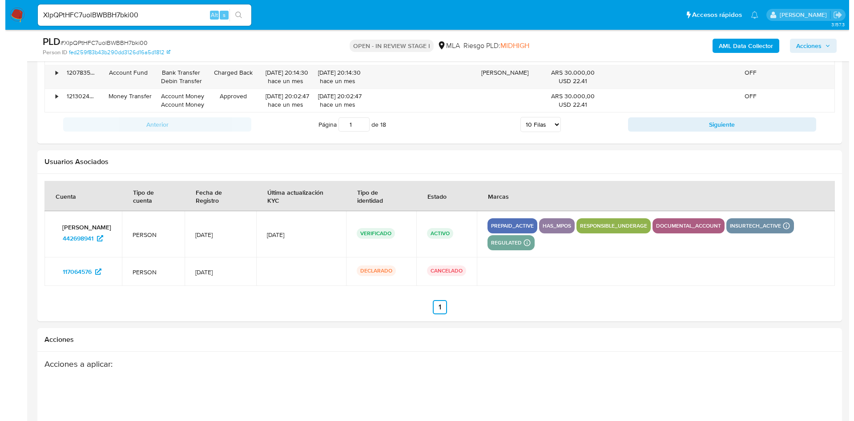
scroll to position [1618, 0]
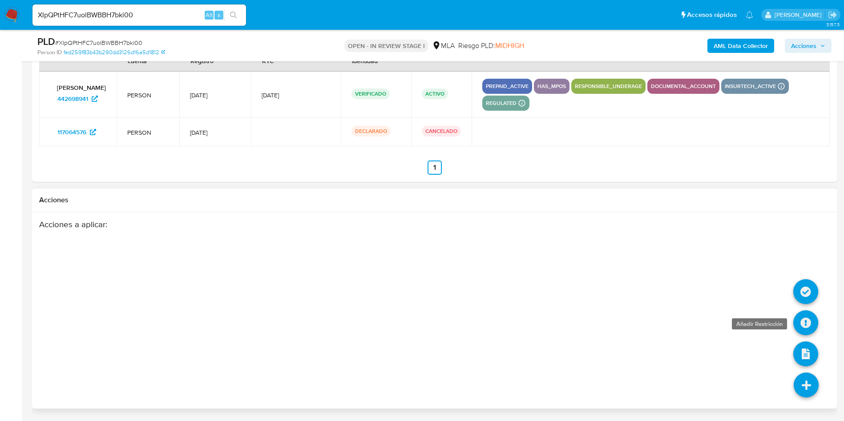
drag, startPoint x: 806, startPoint y: 292, endPoint x: 808, endPoint y: 322, distance: 30.3
click at [808, 400] on ul at bounding box center [806, 400] width 25 height 0
click at [808, 323] on icon at bounding box center [805, 323] width 25 height 25
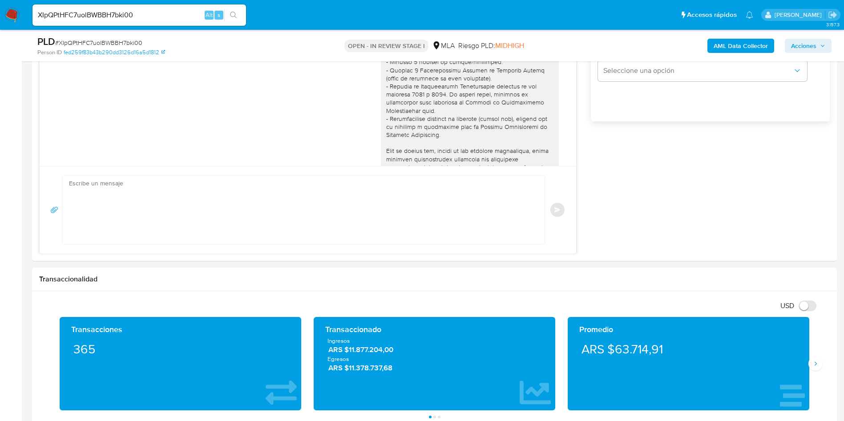
scroll to position [83, 0]
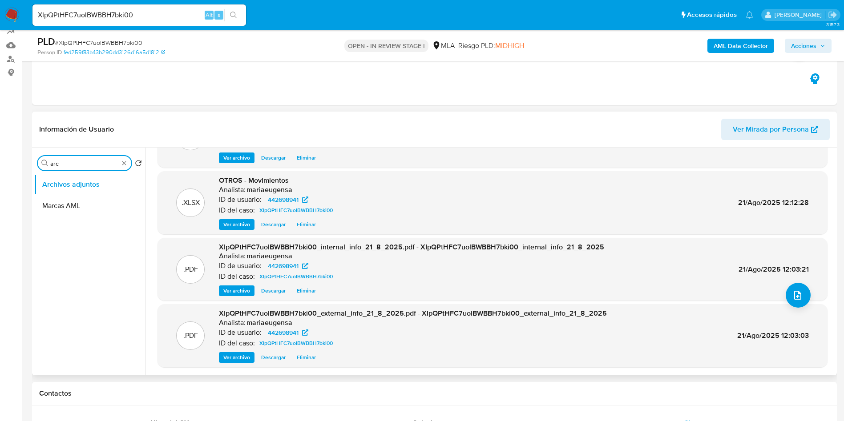
drag, startPoint x: 75, startPoint y: 162, endPoint x: 39, endPoint y: 162, distance: 36.0
click at [39, 162] on div "Buscar arc" at bounding box center [84, 163] width 93 height 14
type input "E"
type input "RES"
click at [77, 183] on button "Archivos adjuntos" at bounding box center [86, 184] width 104 height 21
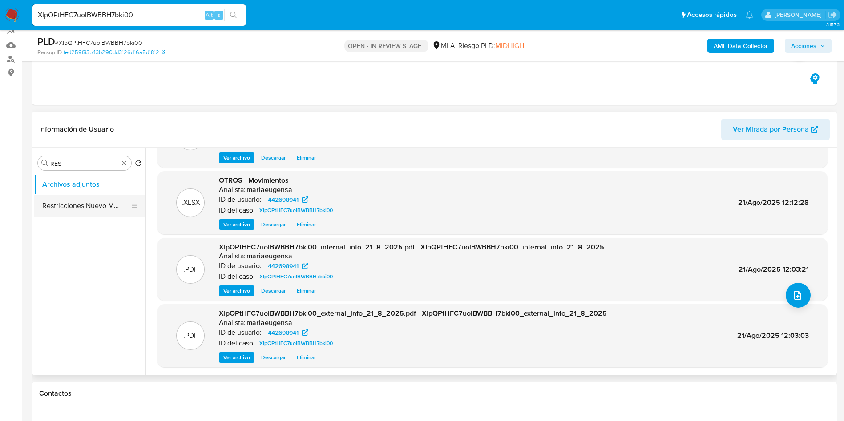
click at [71, 209] on button "Restricciones Nuevo Mundo" at bounding box center [86, 205] width 104 height 21
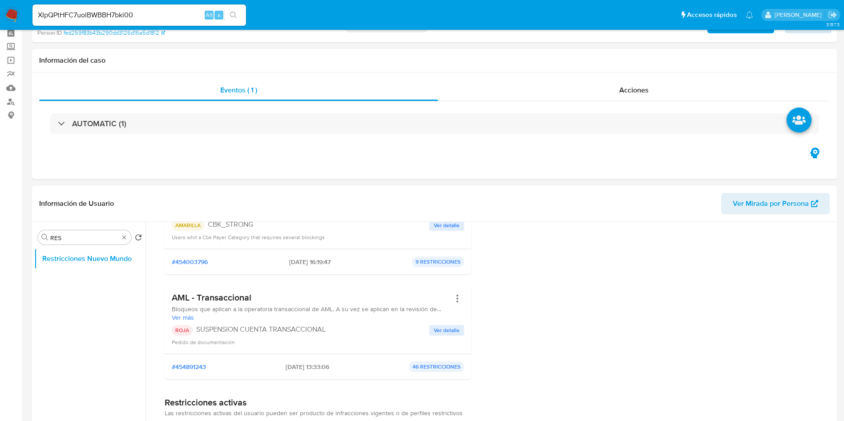
scroll to position [0, 0]
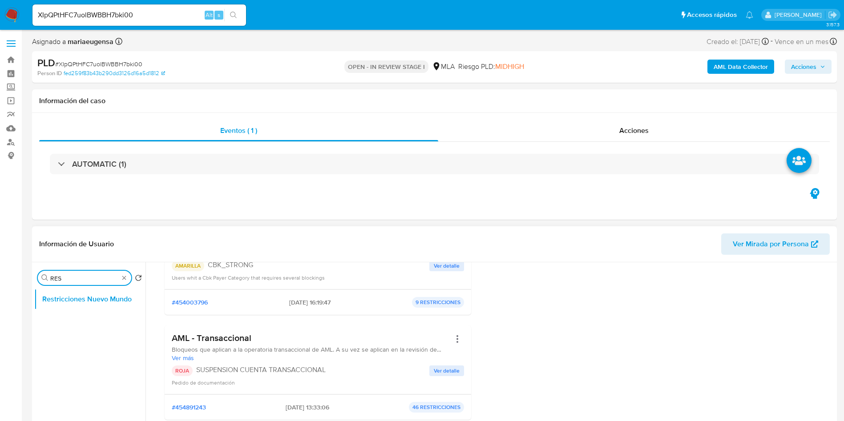
click at [85, 281] on input "RES" at bounding box center [84, 279] width 69 height 8
click at [86, 281] on input "RES" at bounding box center [84, 279] width 69 height 8
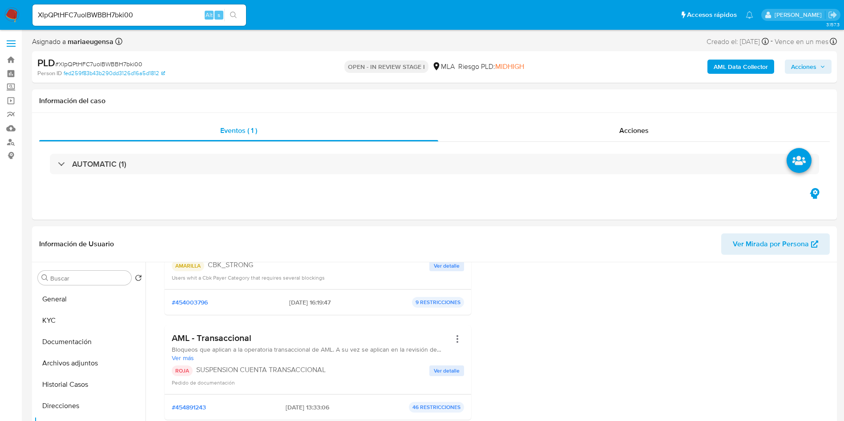
drag, startPoint x: 810, startPoint y: 60, endPoint x: 808, endPoint y: 66, distance: 6.8
click at [808, 66] on span "Acciones" at bounding box center [803, 67] width 25 height 14
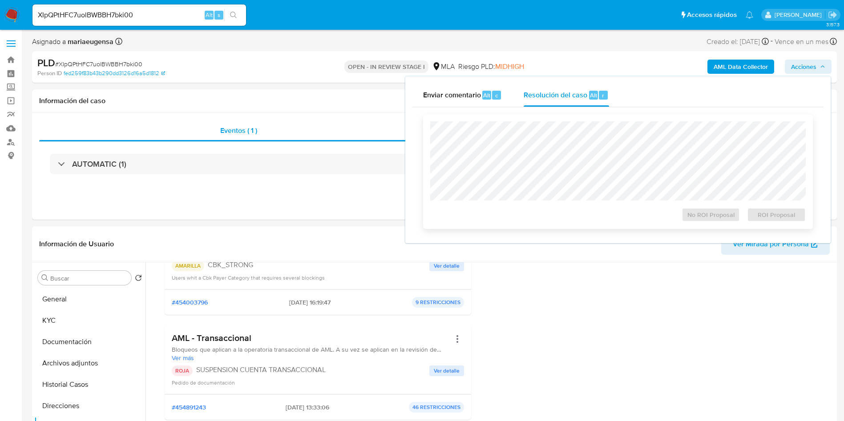
drag, startPoint x: 580, startPoint y: 99, endPoint x: 570, endPoint y: 120, distance: 23.9
click at [580, 98] on span "Resolución del caso" at bounding box center [556, 95] width 64 height 10
click at [414, 144] on div "Cierre de caso No ROI Proposal ROI Proposal" at bounding box center [618, 171] width 411 height 129
click at [785, 221] on span "ROI Proposal" at bounding box center [776, 215] width 46 height 12
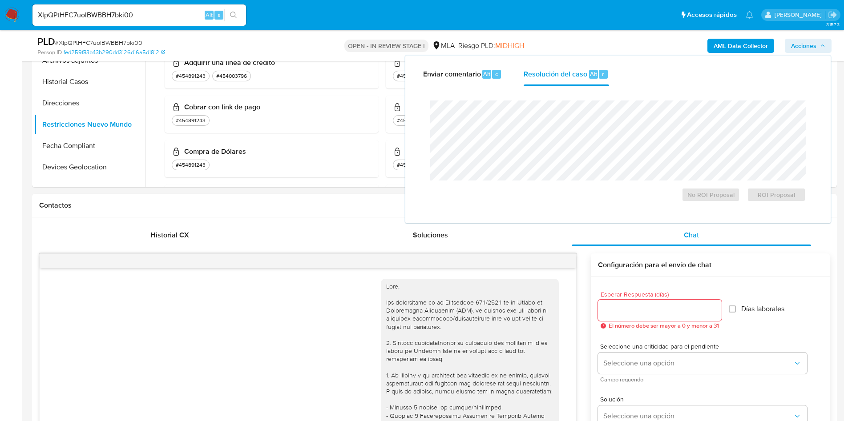
scroll to position [274, 0]
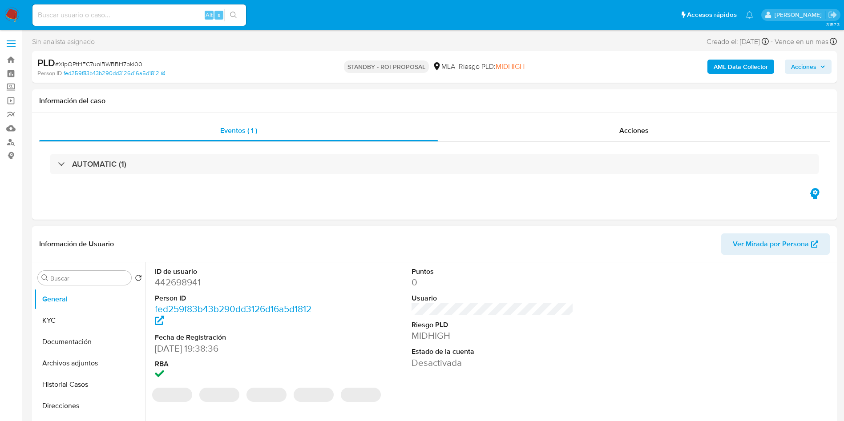
select select "10"
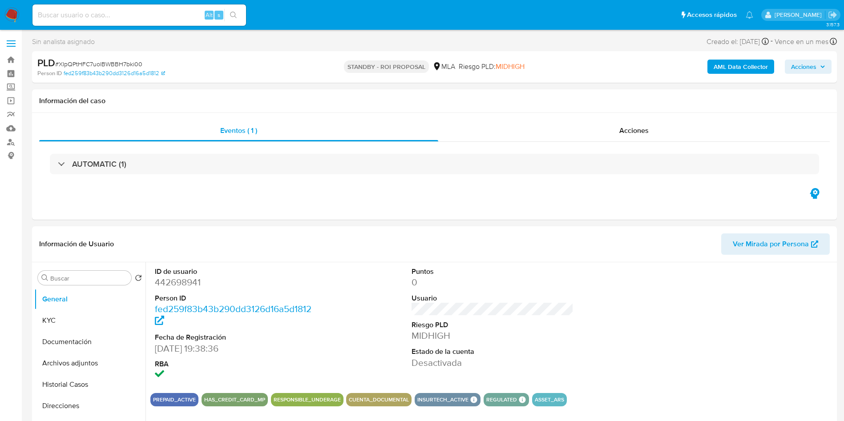
click at [130, 9] on input at bounding box center [139, 15] width 214 height 12
paste input "XIpQPtHFC7uolBWBBH7bki00"
click at [73, 10] on input "XIpQPtHFC7uolBWBBH7bki00" at bounding box center [139, 15] width 214 height 12
paste input "bjfaSnnQzZ23BrKQbdccqK4s"
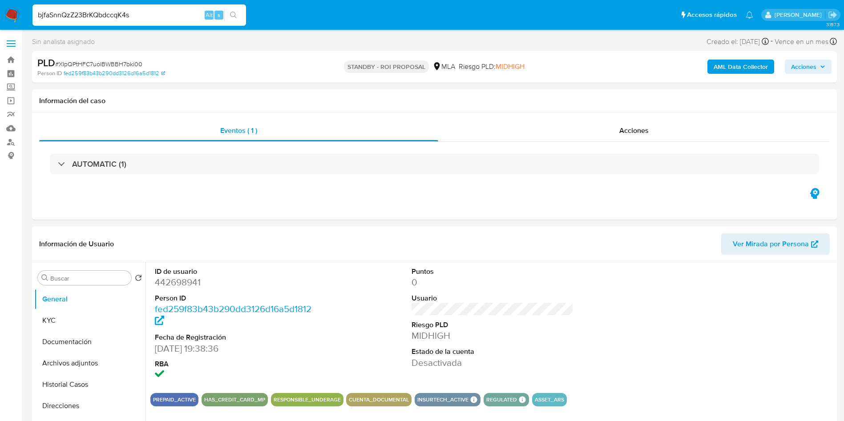
type input "bjfaSnnQzZ23BrKQbdccqK4s"
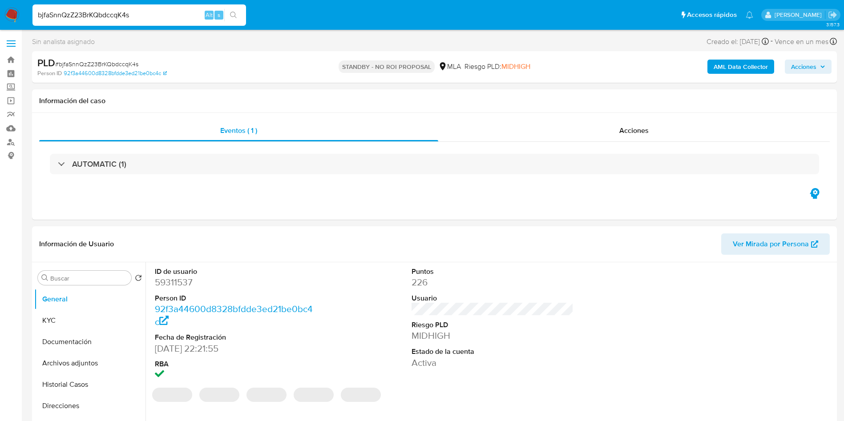
select select "10"
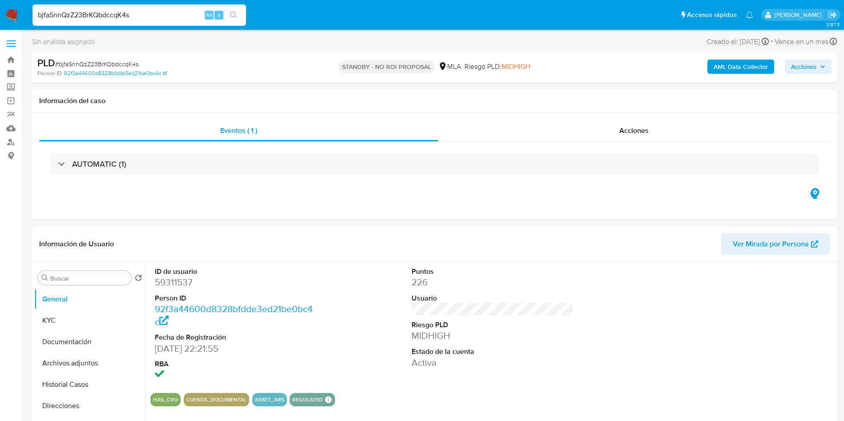
click at [88, 11] on input "bjfaSnnQzZ23BrKQbdccqK4s" at bounding box center [139, 15] width 214 height 12
paste input "FgbIfviusc781aseNhYwaYIr"
type input "FgbIfviusc781aseNhYwaYIr"
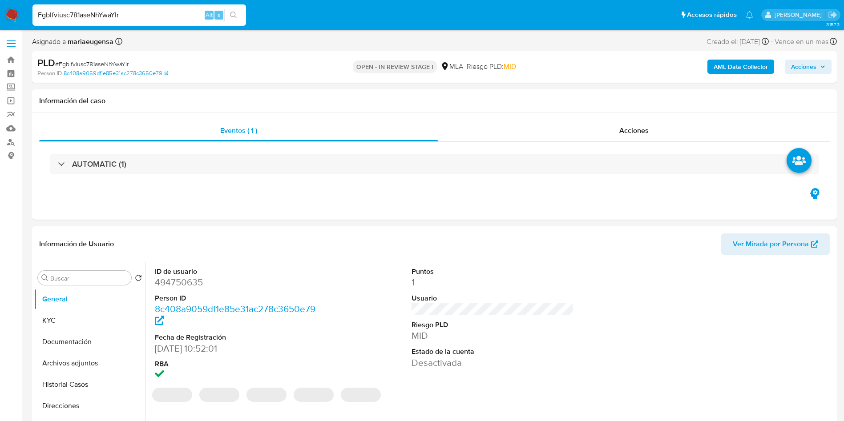
select select "10"
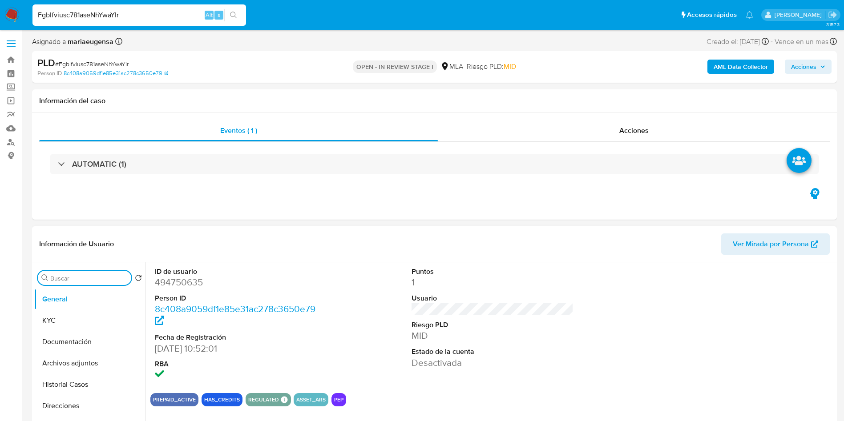
click at [101, 279] on input "Buscar" at bounding box center [88, 279] width 77 height 8
click at [86, 323] on button "Archivos adjuntos" at bounding box center [86, 320] width 104 height 21
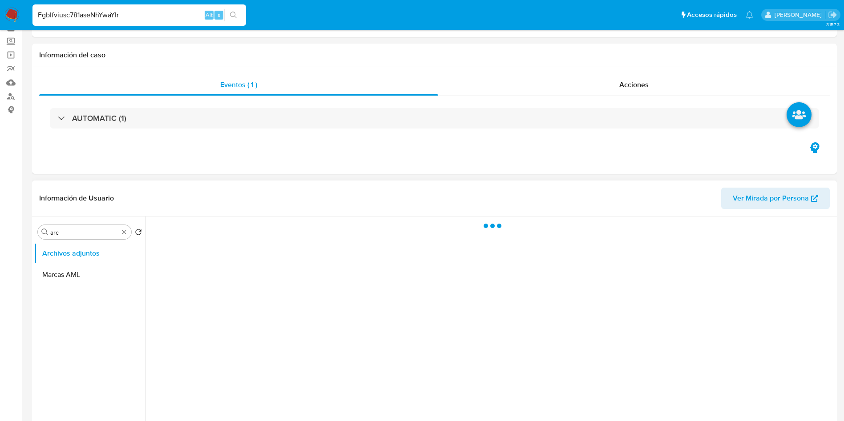
scroll to position [67, 0]
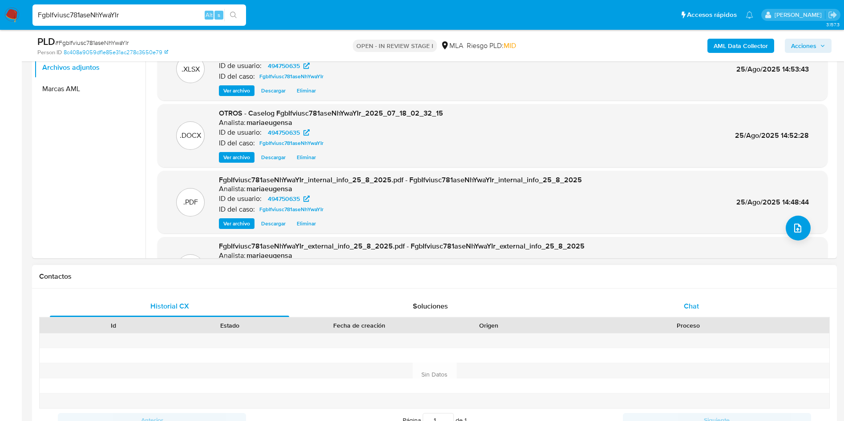
click at [698, 308] on span "Chat" at bounding box center [691, 306] width 15 height 10
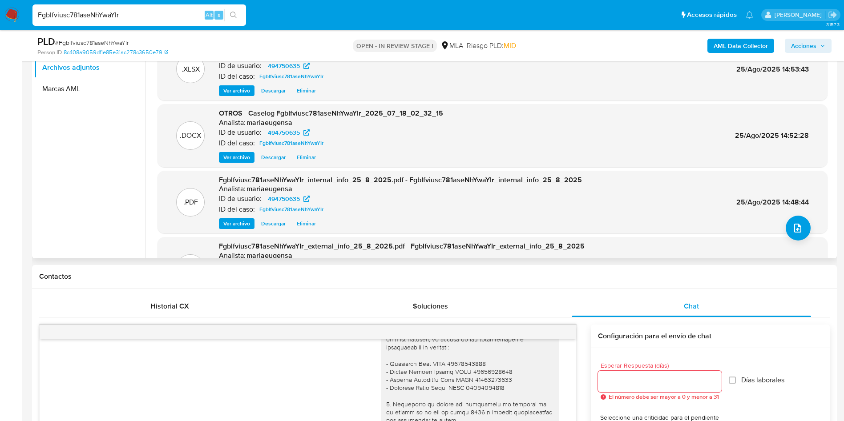
scroll to position [133, 0]
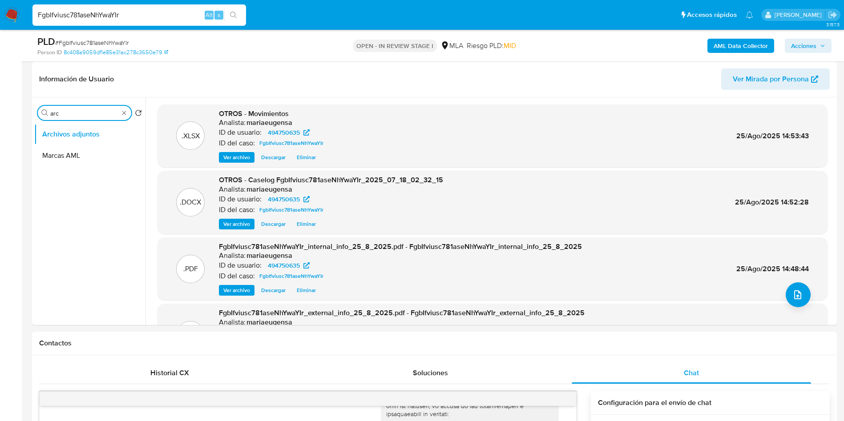
drag, startPoint x: 73, startPoint y: 113, endPoint x: 16, endPoint y: 116, distance: 56.6
type input "e"
type input "res"
click at [75, 159] on button "Restricciones Nuevo Mundo" at bounding box center [86, 155] width 104 height 21
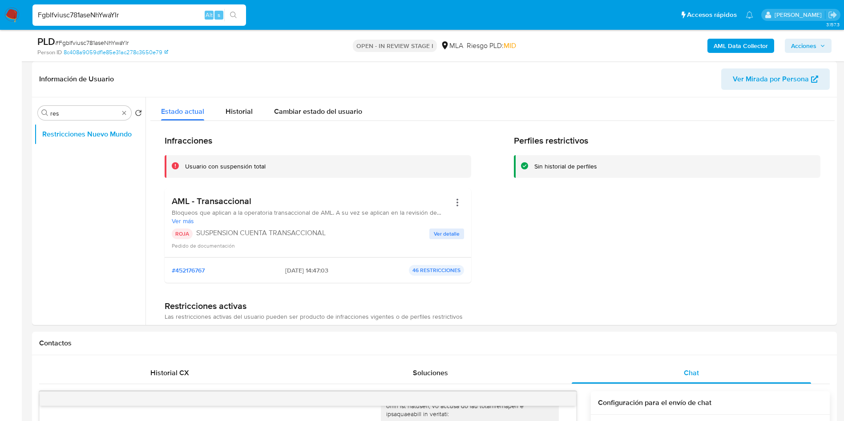
scroll to position [48, 0]
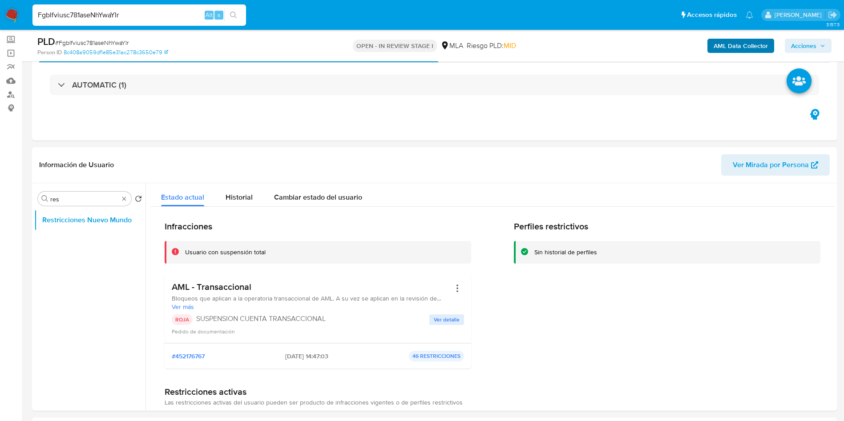
drag, startPoint x: 804, startPoint y: 42, endPoint x: 754, endPoint y: 51, distance: 50.2
click at [802, 44] on span "Acciones" at bounding box center [803, 46] width 25 height 14
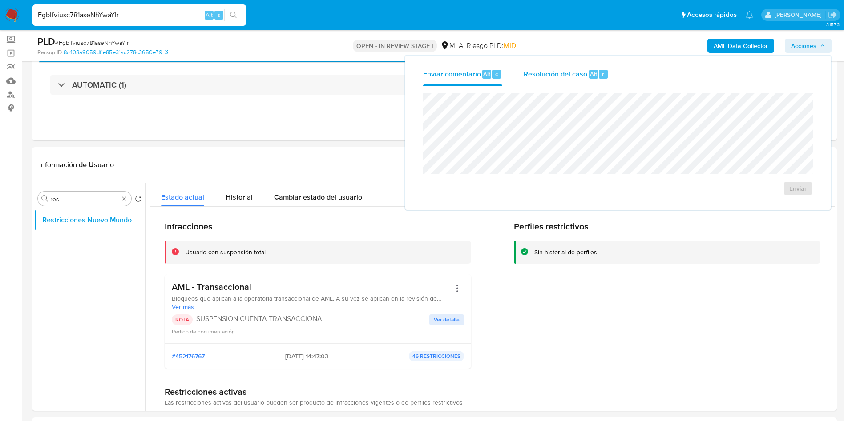
drag, startPoint x: 576, startPoint y: 64, endPoint x: 576, endPoint y: 82, distance: 18.2
click at [576, 64] on div "Resolución del caso Alt r" at bounding box center [566, 74] width 85 height 23
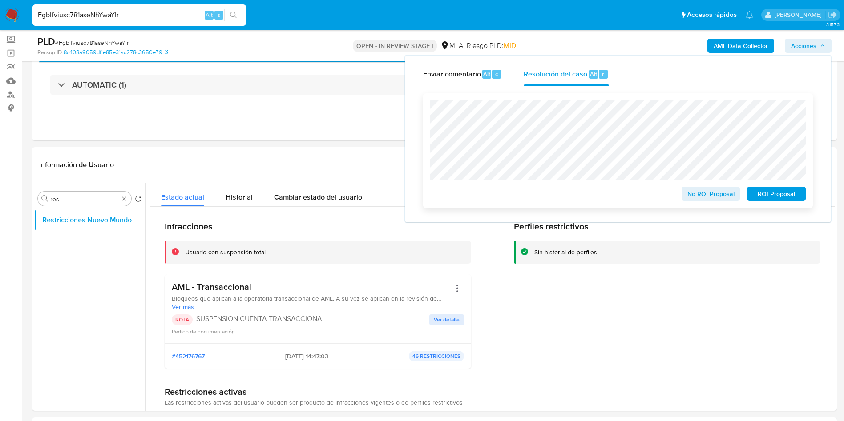
click at [787, 199] on span "ROI Proposal" at bounding box center [776, 194] width 46 height 12
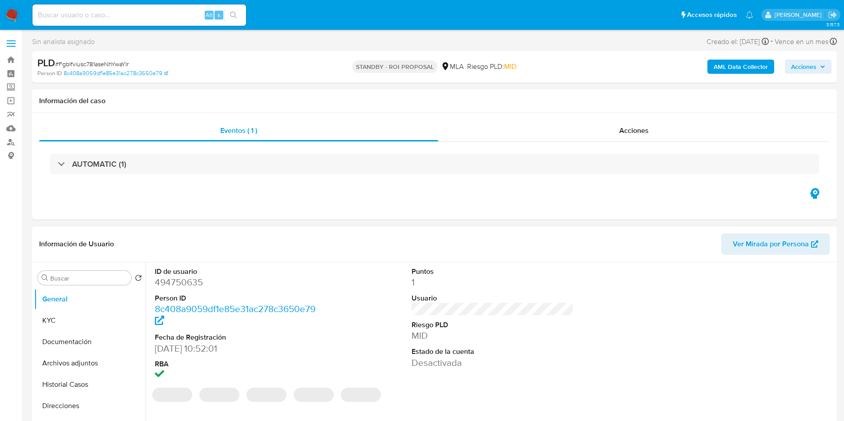
select select "10"
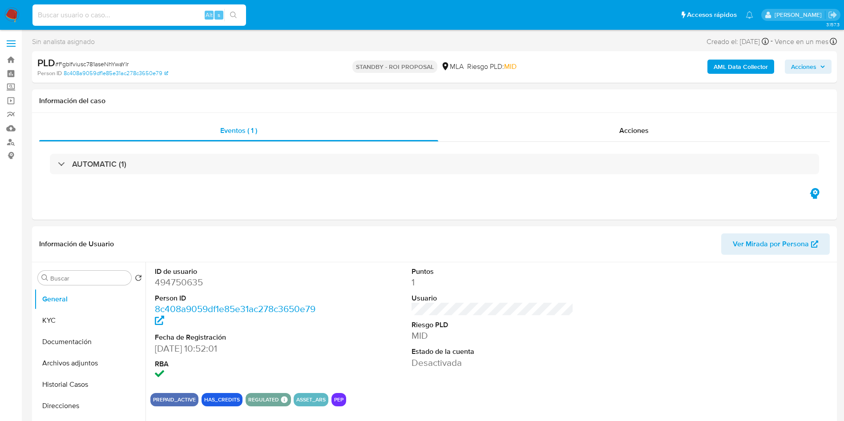
click at [128, 16] on input at bounding box center [139, 15] width 214 height 12
paste input "juIeLteDvS3BpfqaDCJILtpj"
type input "juIeLteDvS3BpfqaDCJILtpj"
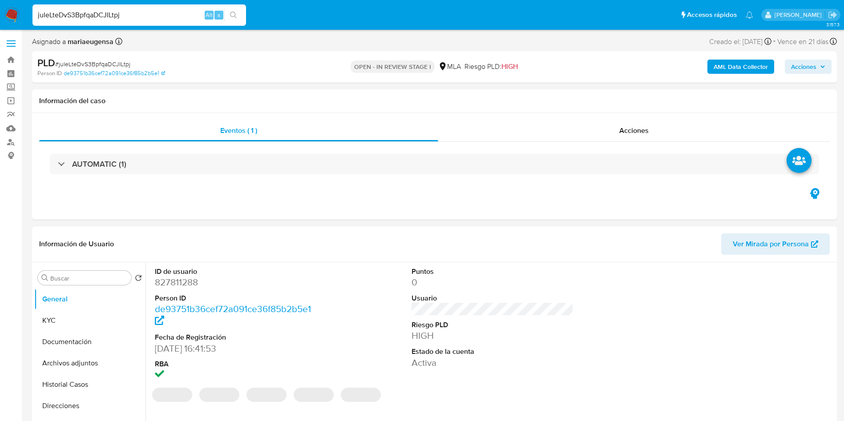
click at [187, 282] on dd "827811288" at bounding box center [236, 282] width 162 height 12
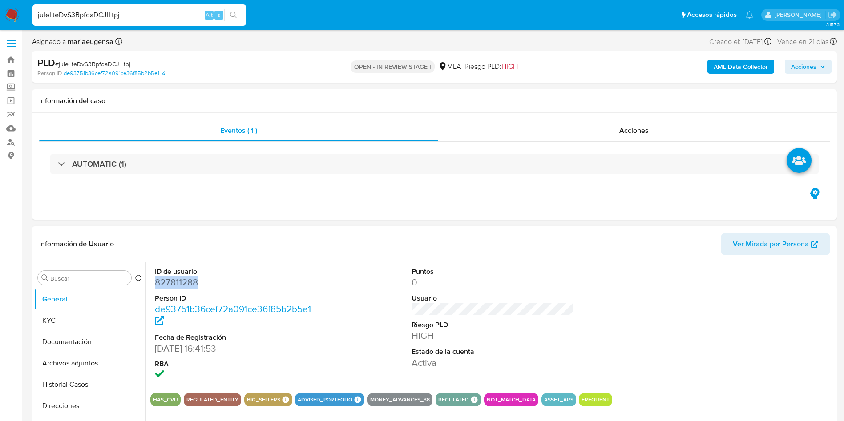
copy dd "827811288"
select select "10"
click at [826, 351] on div at bounding box center [749, 325] width 171 height 124
